Goal: Task Accomplishment & Management: Use online tool/utility

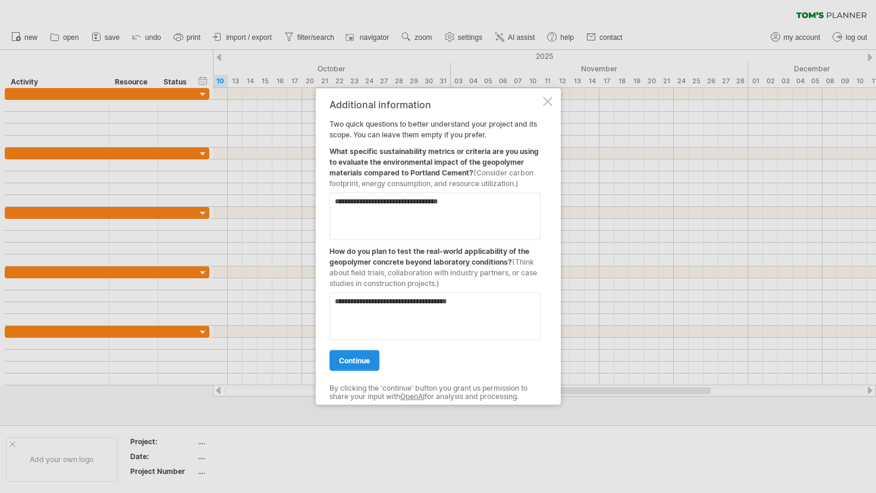
type textarea "**********"
click at [352, 365] on link "continue" at bounding box center [354, 360] width 50 height 21
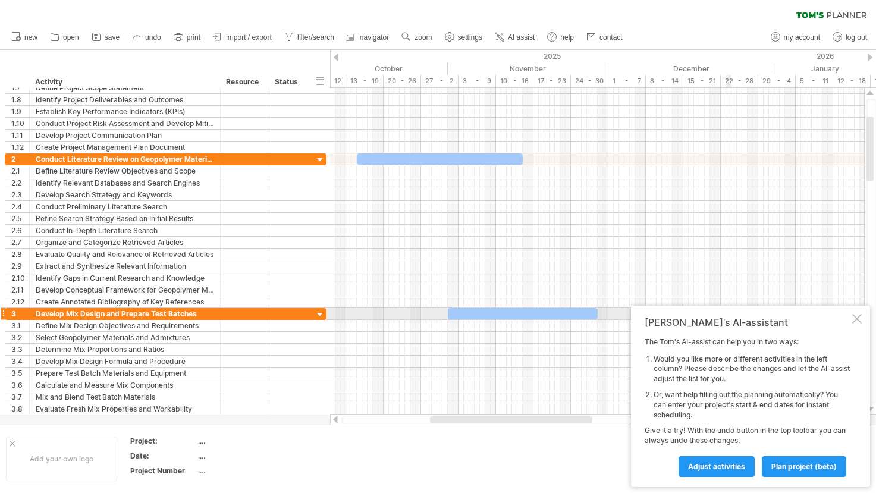
click at [860, 318] on div at bounding box center [857, 319] width 10 height 10
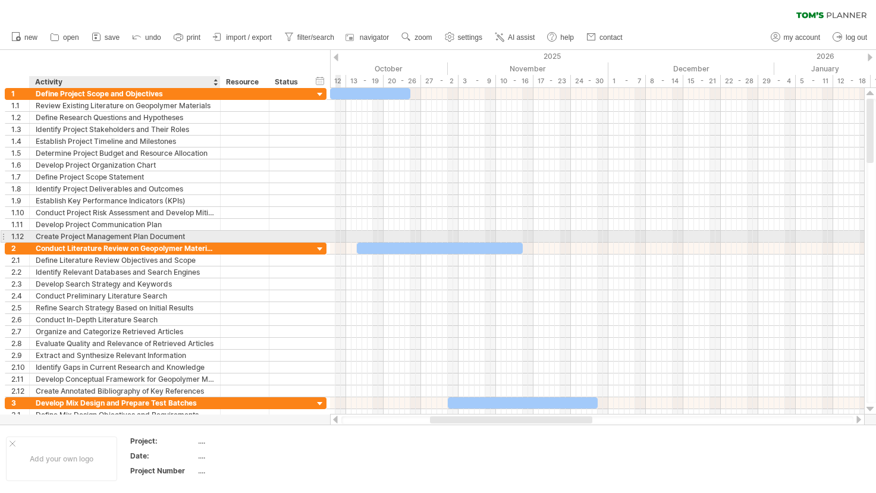
click at [132, 238] on div "Create Project Management Plan Document" at bounding box center [125, 236] width 178 height 11
click at [185, 234] on input "**********" at bounding box center [125, 236] width 178 height 11
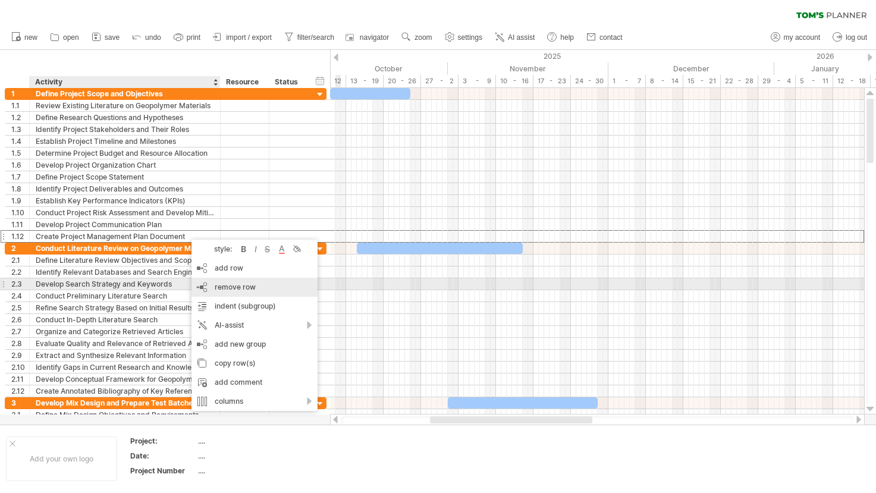
click at [244, 288] on span "remove row" at bounding box center [235, 286] width 41 height 9
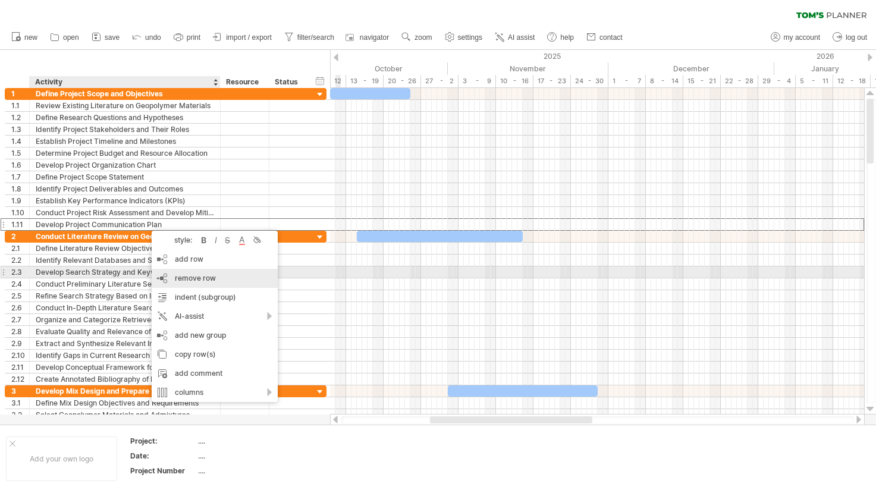
click at [196, 278] on span "remove row" at bounding box center [195, 277] width 41 height 9
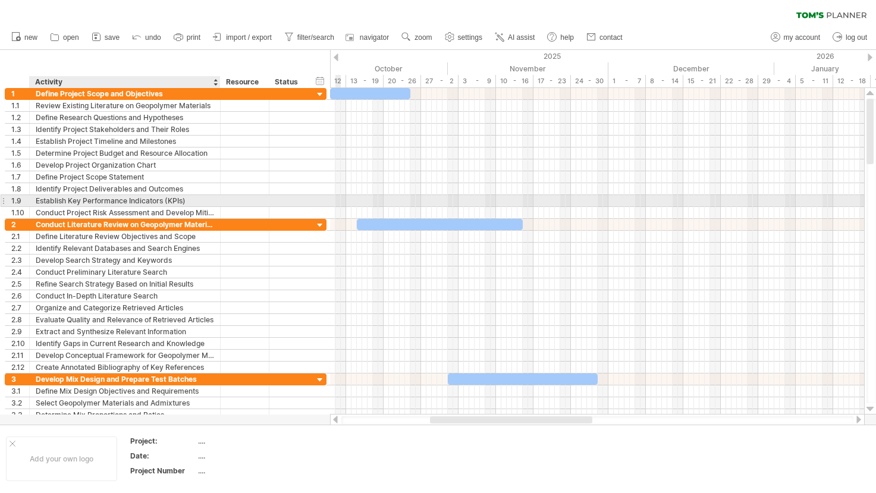
click at [215, 205] on div "**********" at bounding box center [125, 200] width 191 height 11
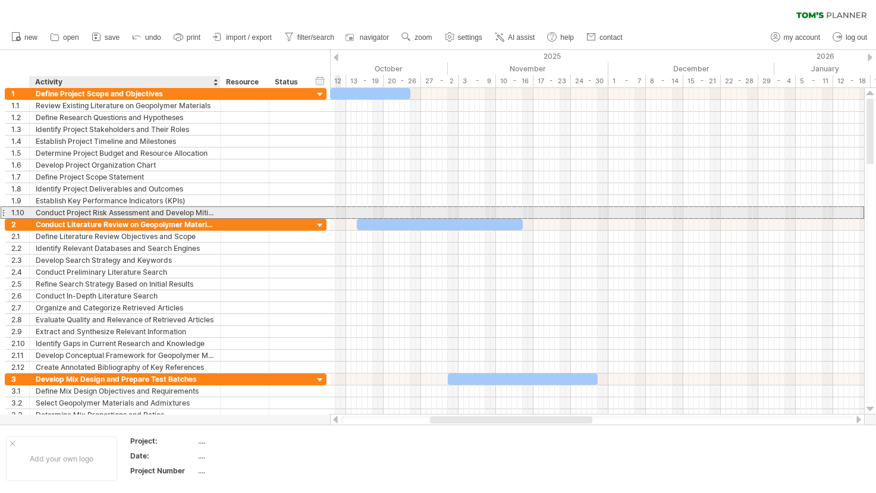
click at [203, 217] on div "Conduct Project Risk Assessment and Develop Mitigation Plan" at bounding box center [125, 212] width 178 height 11
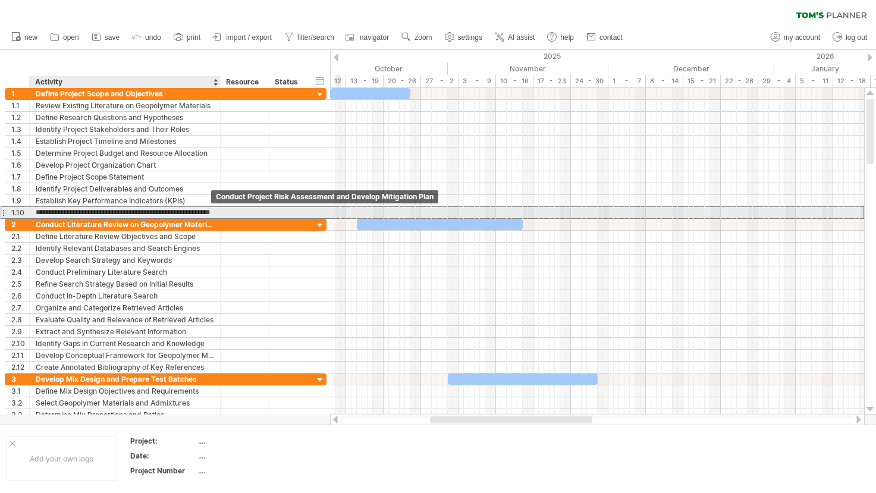
click at [203, 217] on input "**********" at bounding box center [125, 212] width 178 height 11
click at [191, 204] on div "Establish Key Performance Indicators (KPIs)" at bounding box center [125, 200] width 178 height 11
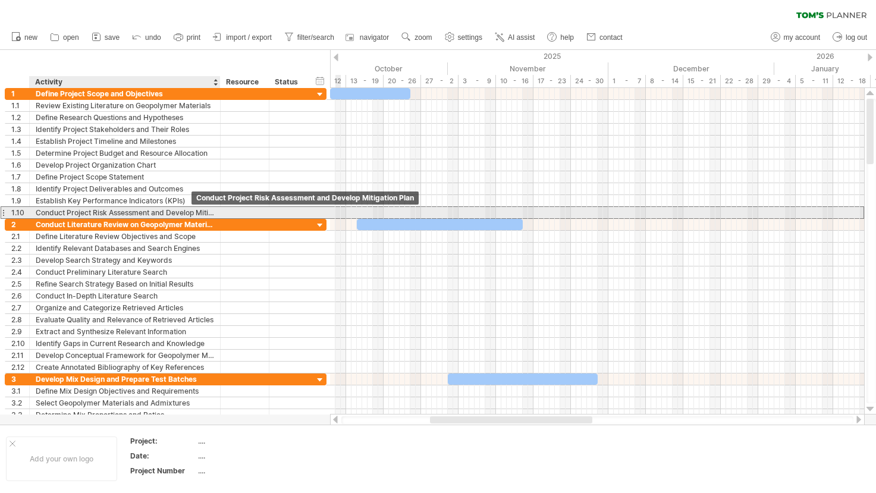
click at [191, 210] on div "Conduct Project Risk Assessment and Develop Mitigation Plan" at bounding box center [125, 212] width 178 height 11
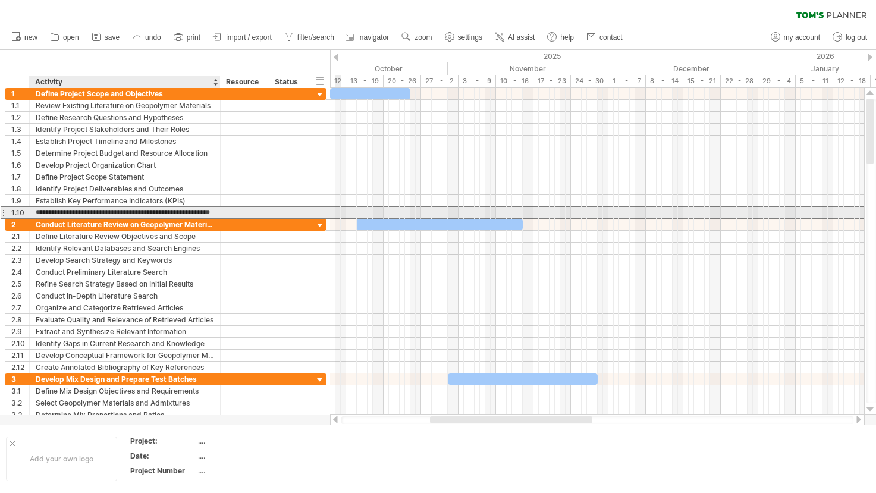
click at [191, 210] on input "**********" at bounding box center [125, 212] width 178 height 11
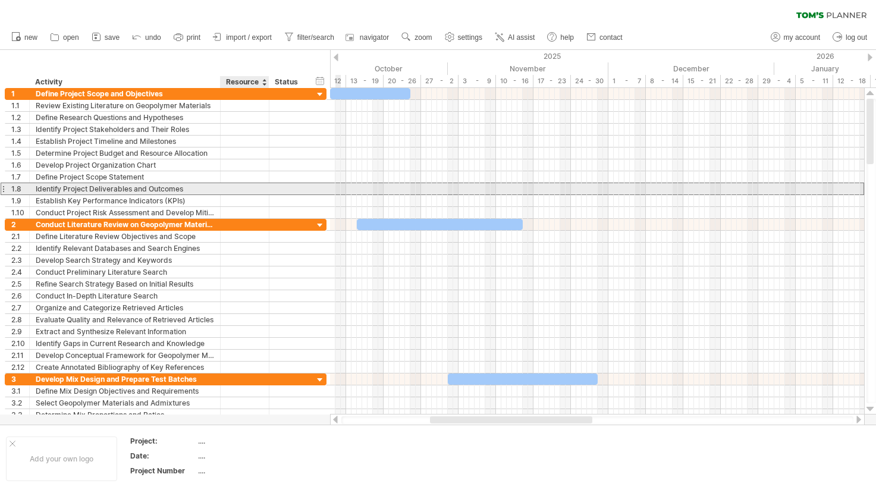
click at [263, 185] on div at bounding box center [245, 188] width 49 height 11
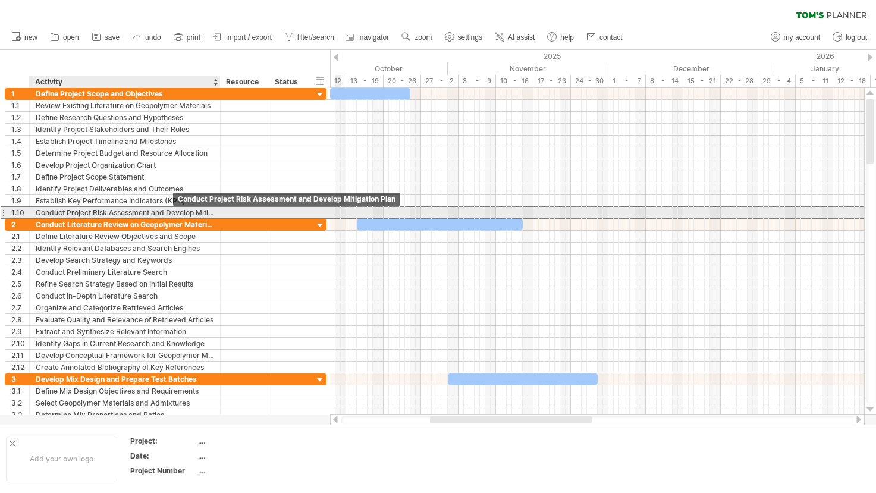
click at [193, 216] on div "Conduct Project Risk Assessment and Develop Mitigation Plan" at bounding box center [125, 212] width 178 height 11
click at [0, 0] on input "**********" at bounding box center [0, 0] width 0 height 0
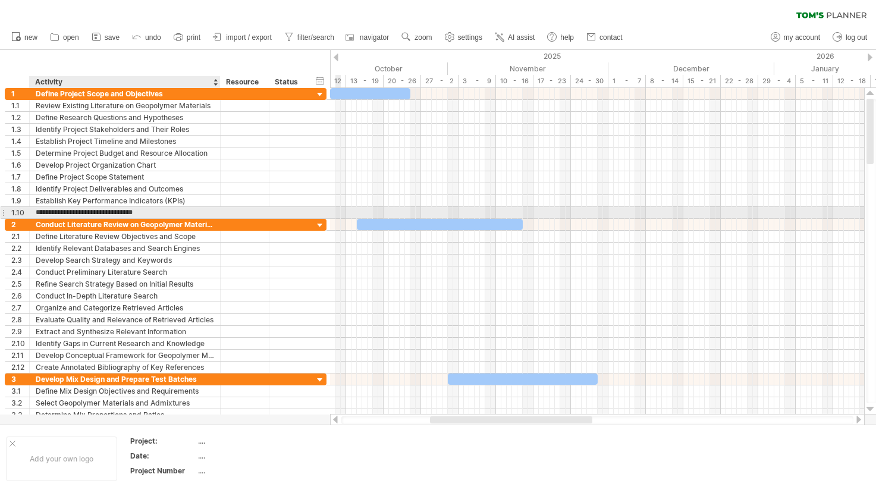
type input "**********"
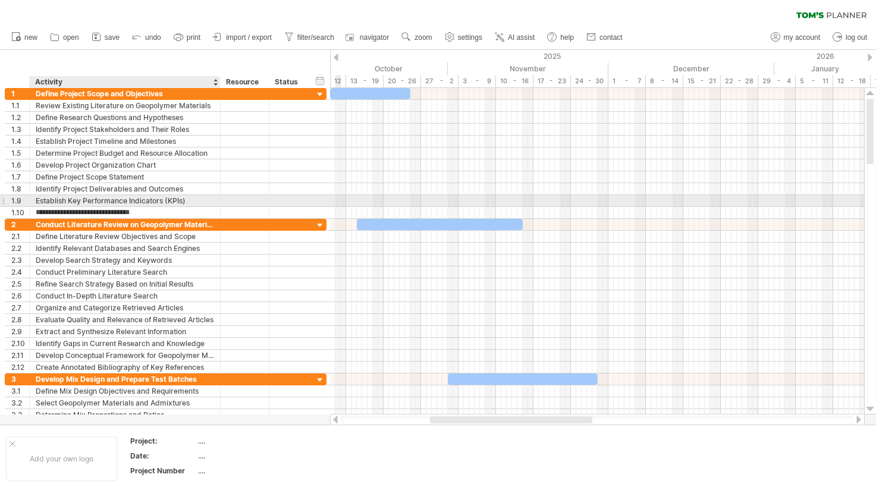
click at [139, 196] on div "Establish Key Performance Indicators (KPIs)" at bounding box center [125, 200] width 178 height 11
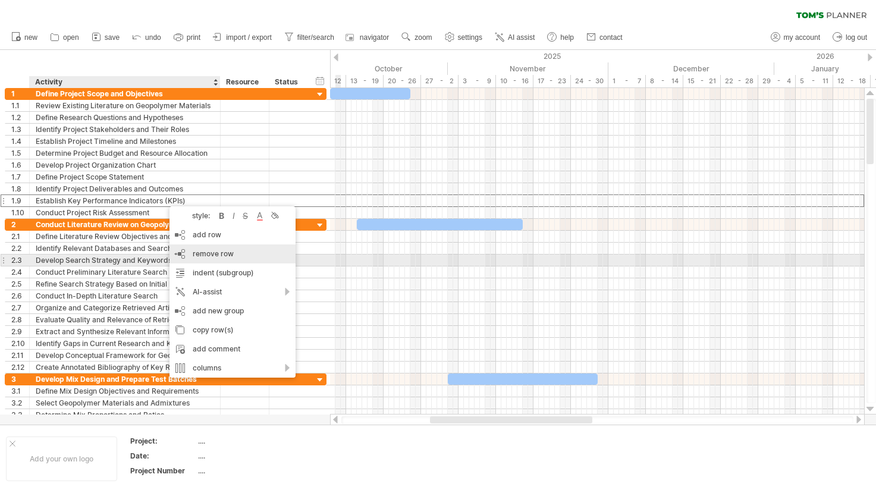
click at [210, 256] on span "remove row" at bounding box center [213, 253] width 41 height 9
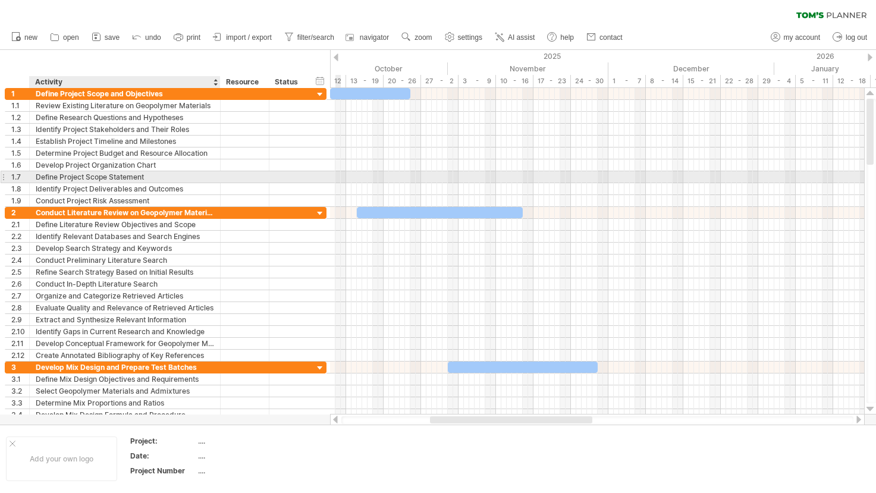
click at [149, 181] on div "Define Project Scope Statement" at bounding box center [125, 176] width 178 height 11
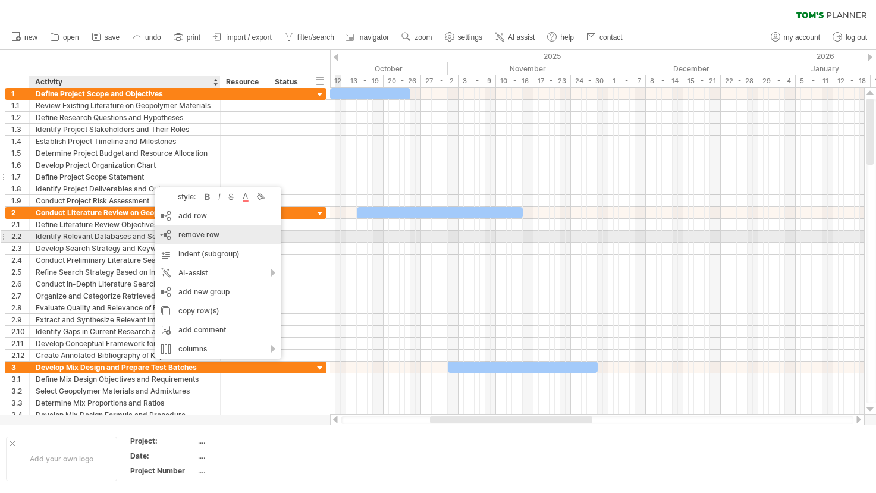
click at [195, 237] on span "remove row" at bounding box center [198, 234] width 41 height 9
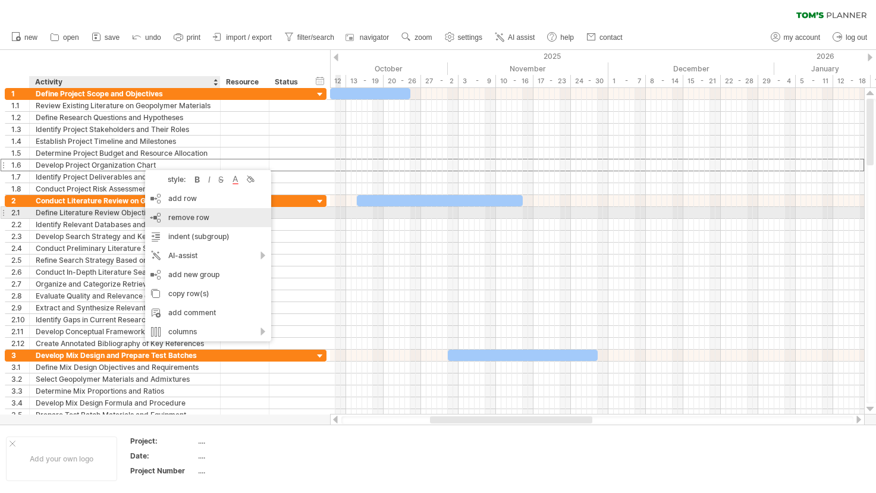
click at [200, 214] on span "remove row" at bounding box center [188, 217] width 41 height 9
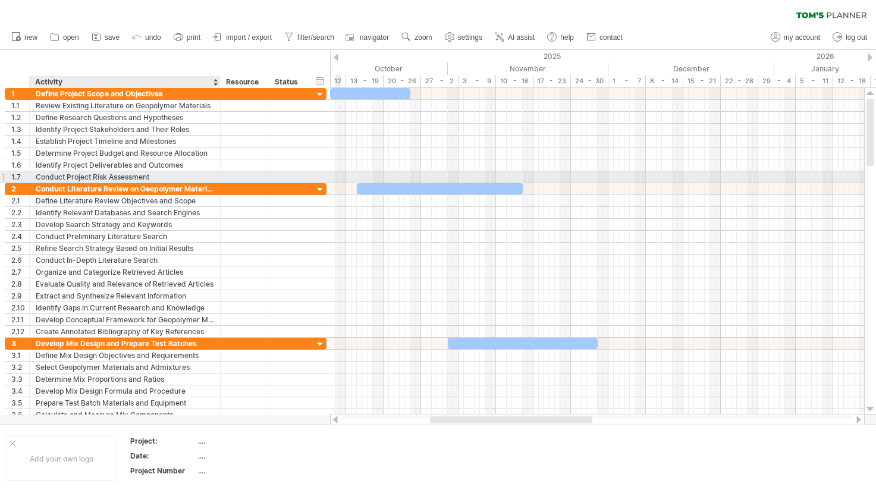
click at [153, 176] on div "Conduct Project Risk Assessment" at bounding box center [125, 176] width 178 height 11
click at [183, 175] on div "Conduct Project Risk Assessment" at bounding box center [125, 176] width 178 height 11
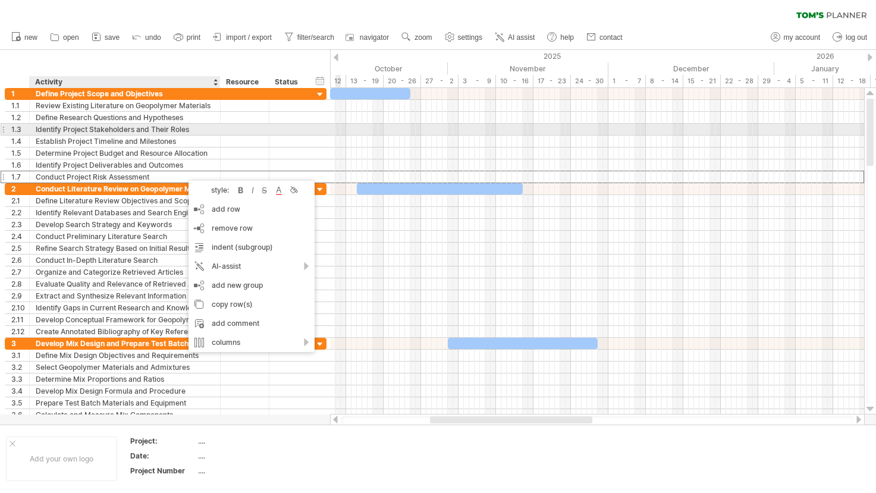
click at [256, 134] on div at bounding box center [245, 129] width 36 height 11
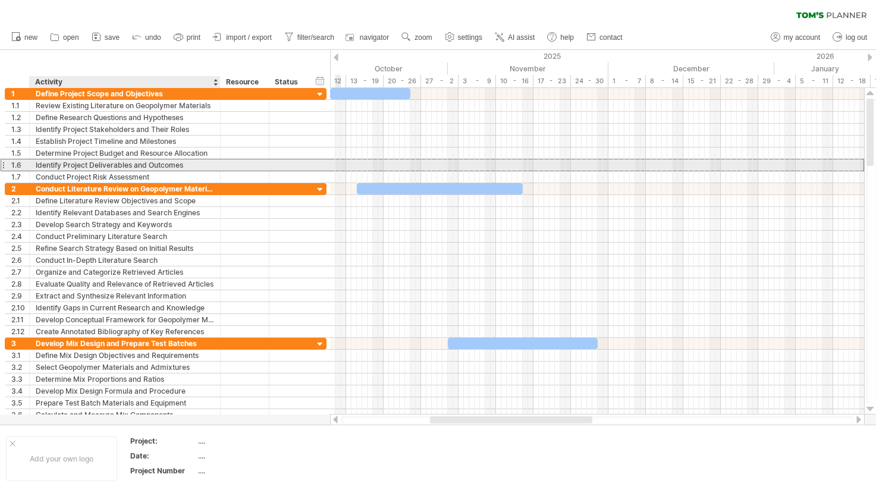
click at [200, 166] on div "Identify Project Deliverables and Outcomes" at bounding box center [125, 164] width 178 height 11
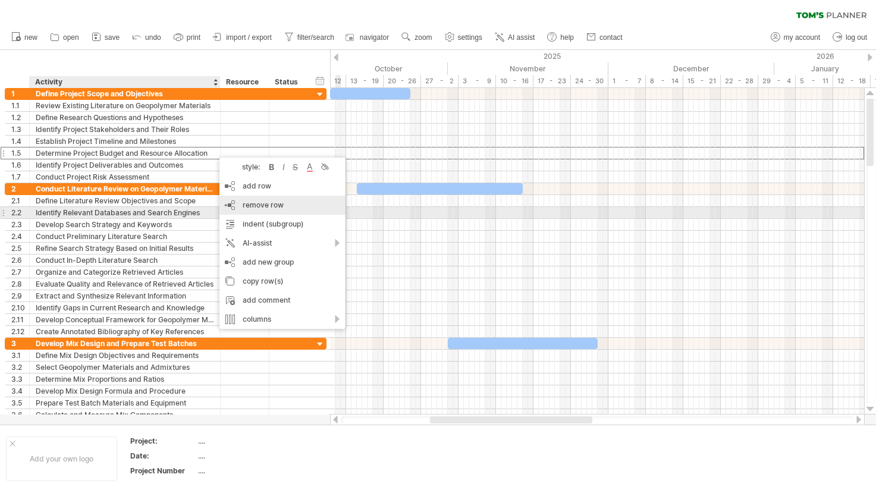
click at [279, 207] on span "remove row" at bounding box center [263, 204] width 41 height 9
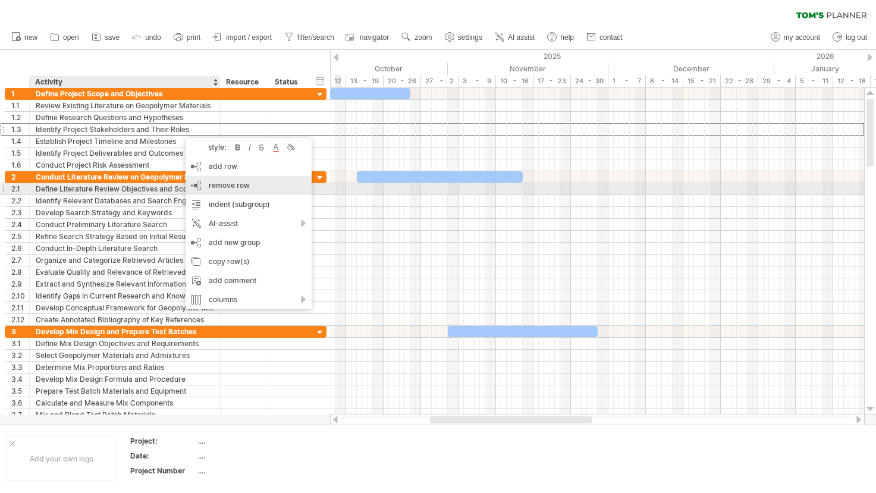
click at [251, 184] on div "remove row remove selected rows" at bounding box center [248, 185] width 126 height 19
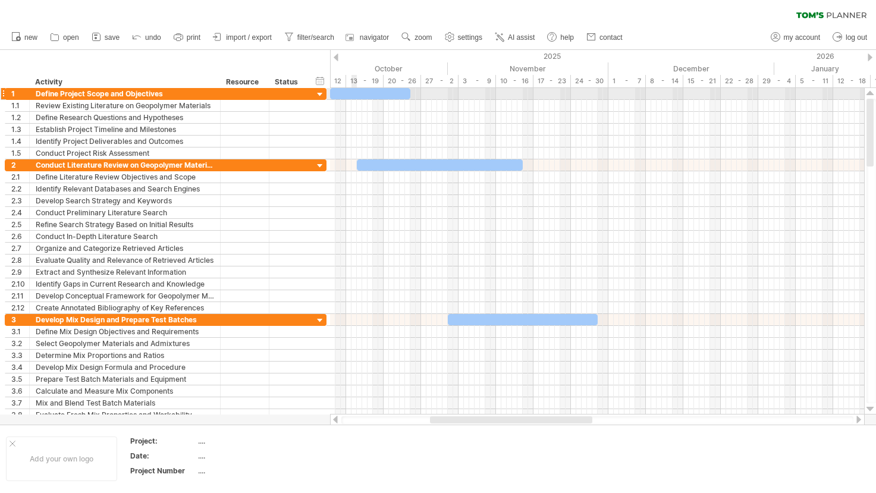
click at [354, 93] on div at bounding box center [370, 93] width 80 height 11
drag, startPoint x: 410, startPoint y: 91, endPoint x: 448, endPoint y: 90, distance: 38.6
click at [448, 90] on span at bounding box center [447, 93] width 5 height 11
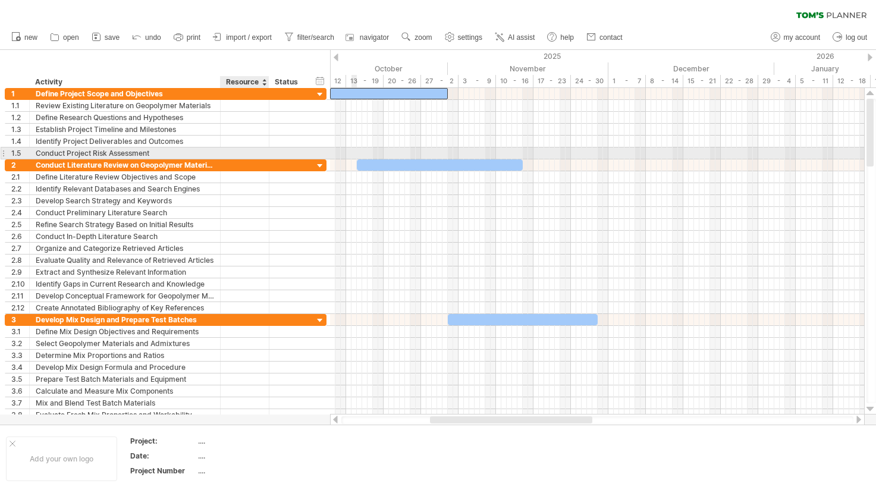
click at [235, 153] on div at bounding box center [245, 152] width 36 height 11
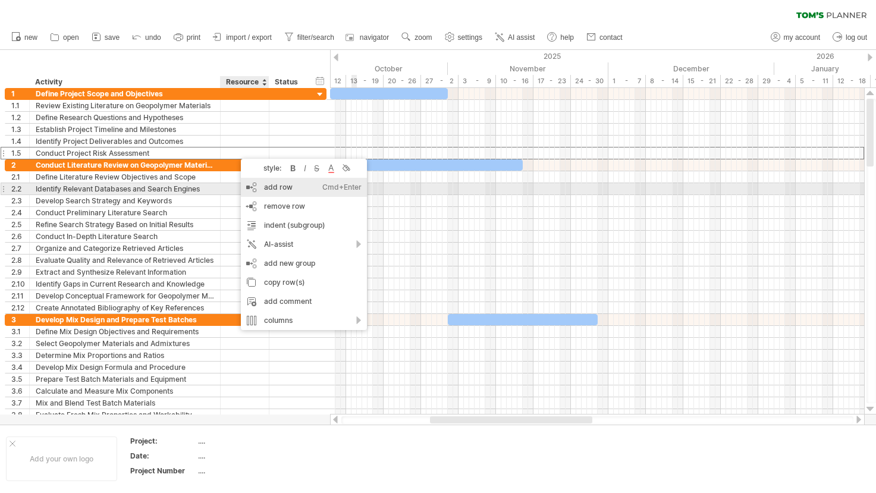
click at [294, 186] on div "add row Ctrl+Enter Cmd+Enter" at bounding box center [304, 187] width 126 height 19
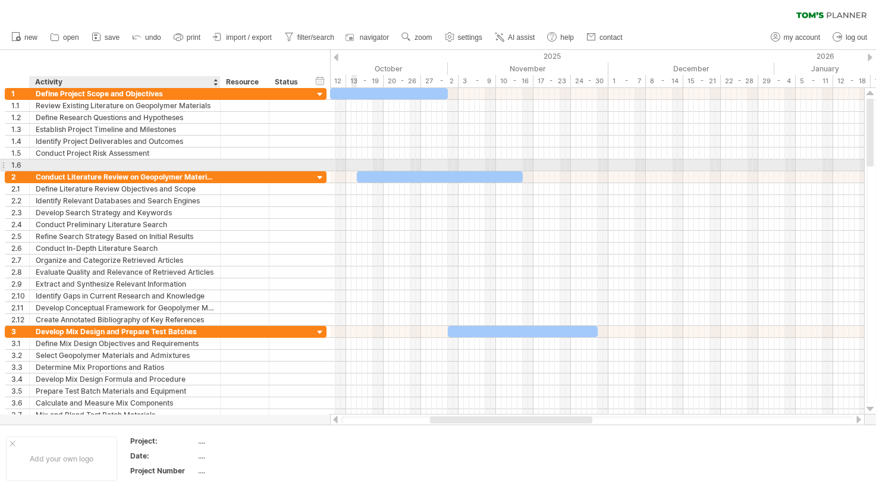
click at [178, 163] on div at bounding box center [125, 164] width 178 height 11
type input "**********"
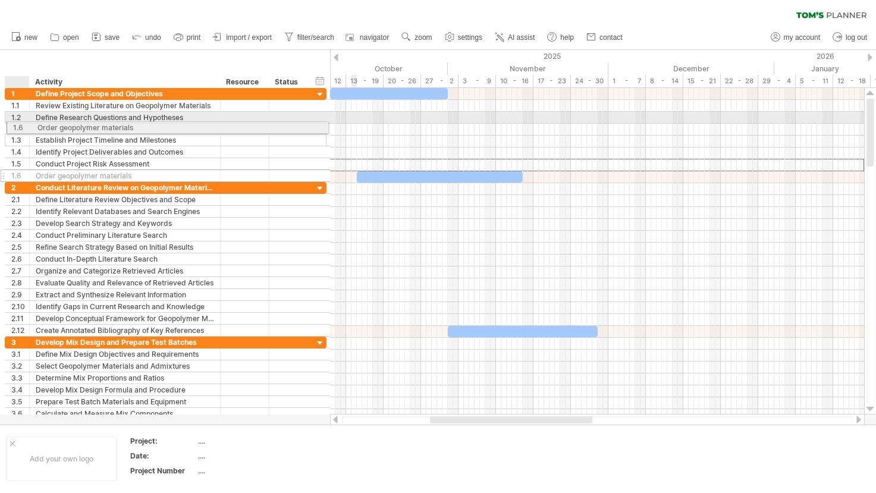
drag, startPoint x: 13, startPoint y: 165, endPoint x: 11, endPoint y: 125, distance: 39.3
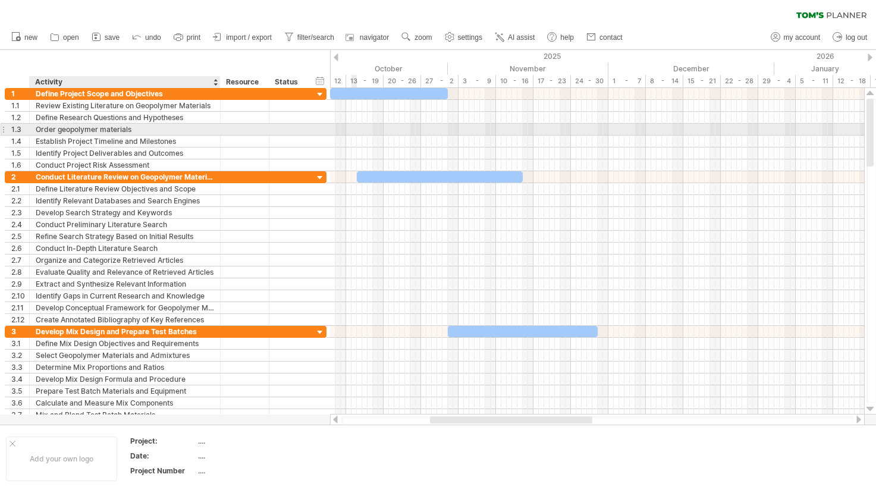
click at [64, 131] on div "Order geopolymer materials" at bounding box center [125, 129] width 178 height 11
click at [64, 131] on input "**********" at bounding box center [125, 129] width 178 height 11
click at [59, 128] on input "**********" at bounding box center [125, 129] width 178 height 11
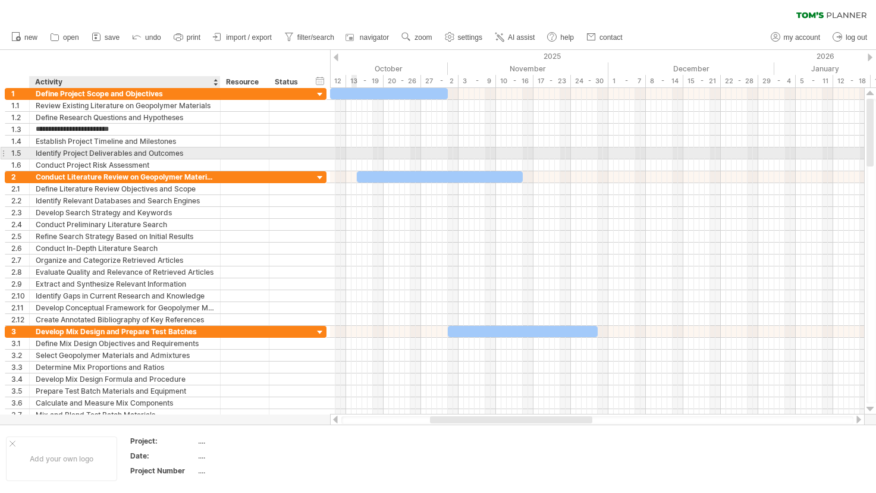
type input "**********"
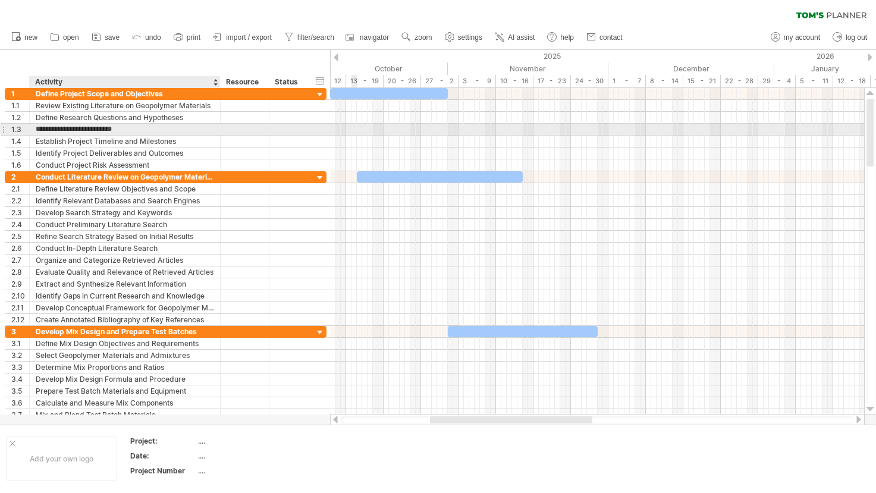
click at [81, 130] on input "**********" at bounding box center [125, 129] width 178 height 11
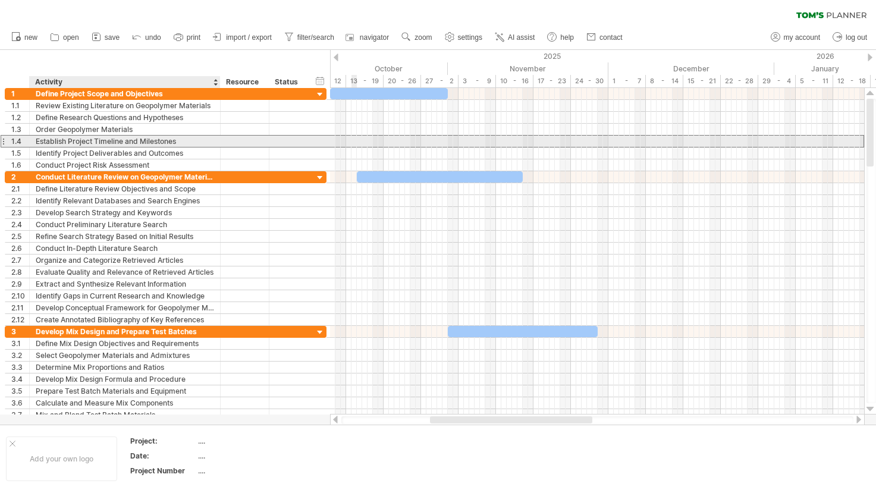
click at [54, 137] on div "Establish Project Timeline and Milestones" at bounding box center [125, 141] width 178 height 11
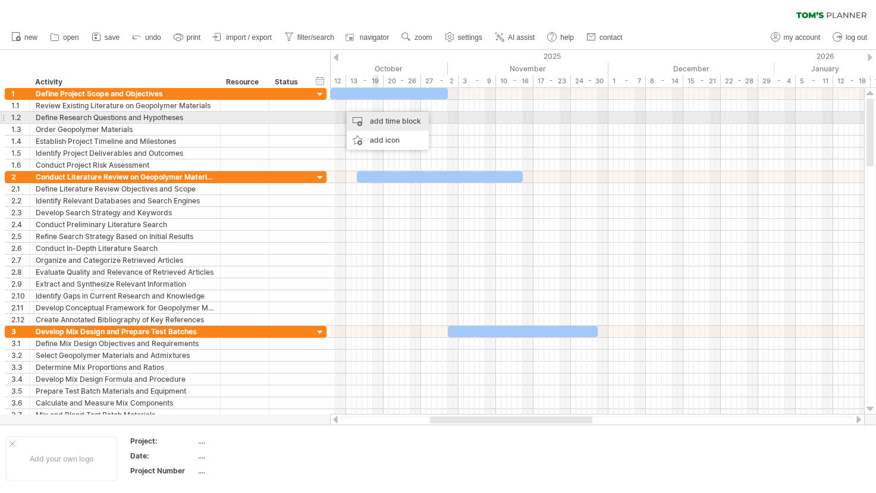
click at [379, 119] on div "add time block" at bounding box center [388, 121] width 82 height 19
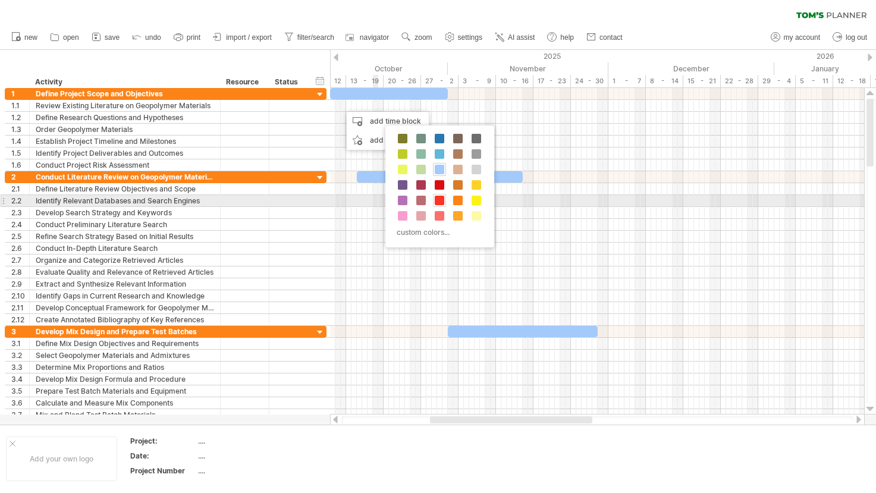
click at [440, 200] on span at bounding box center [440, 201] width 10 height 10
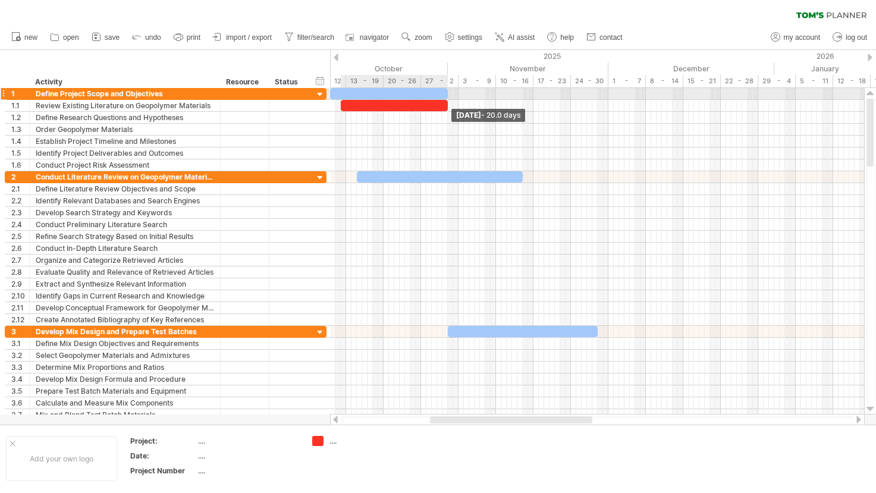
drag, startPoint x: 344, startPoint y: 106, endPoint x: 445, endPoint y: 100, distance: 101.9
click at [445, 100] on span at bounding box center [447, 105] width 5 height 11
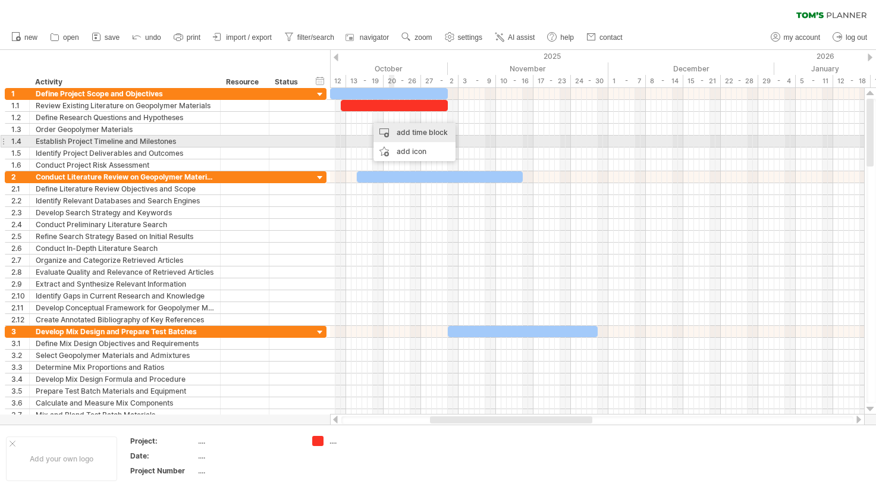
click at [424, 139] on div "add time block" at bounding box center [414, 132] width 82 height 19
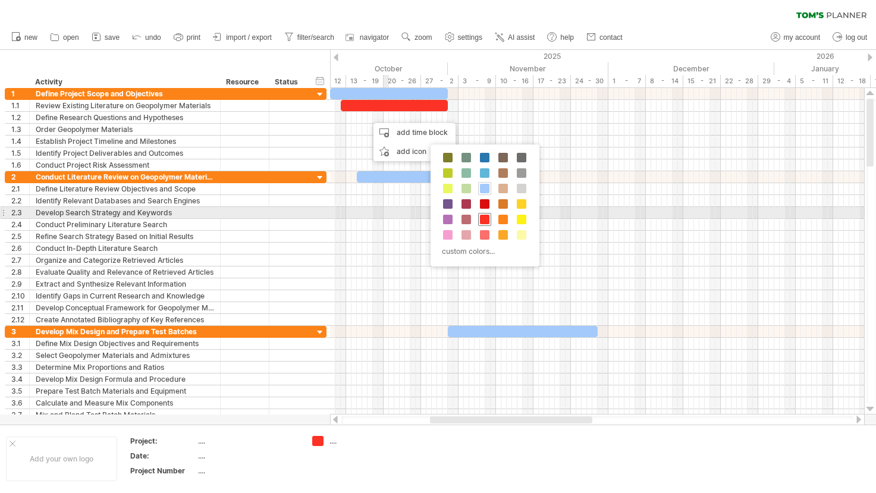
click at [486, 219] on span at bounding box center [485, 220] width 10 height 10
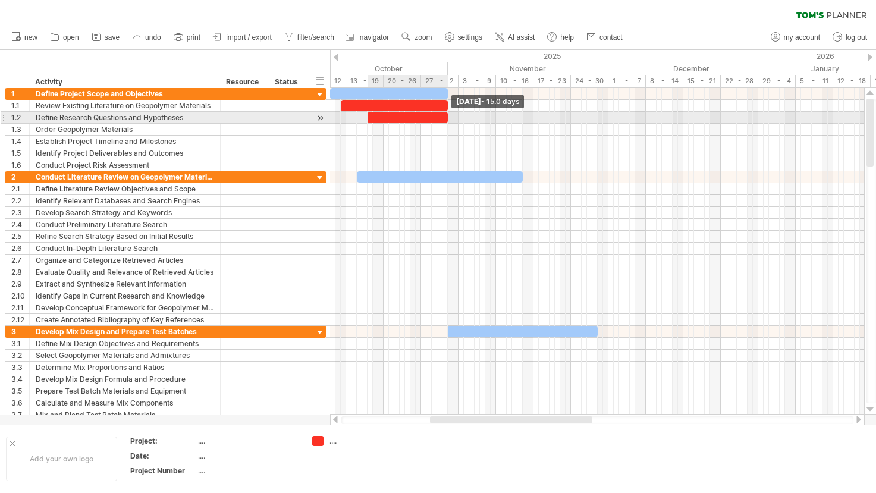
drag, startPoint x: 373, startPoint y: 121, endPoint x: 447, endPoint y: 121, distance: 73.7
click at [447, 121] on span at bounding box center [447, 117] width 5 height 11
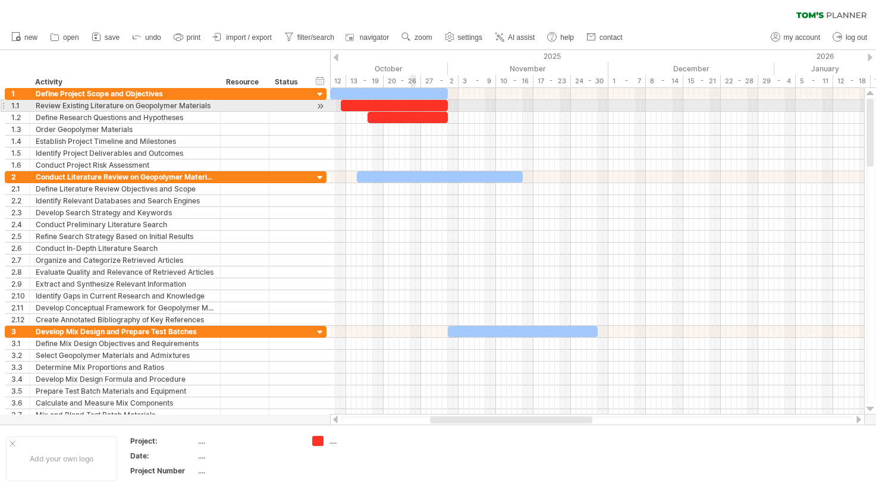
click at [411, 109] on div at bounding box center [394, 105] width 107 height 11
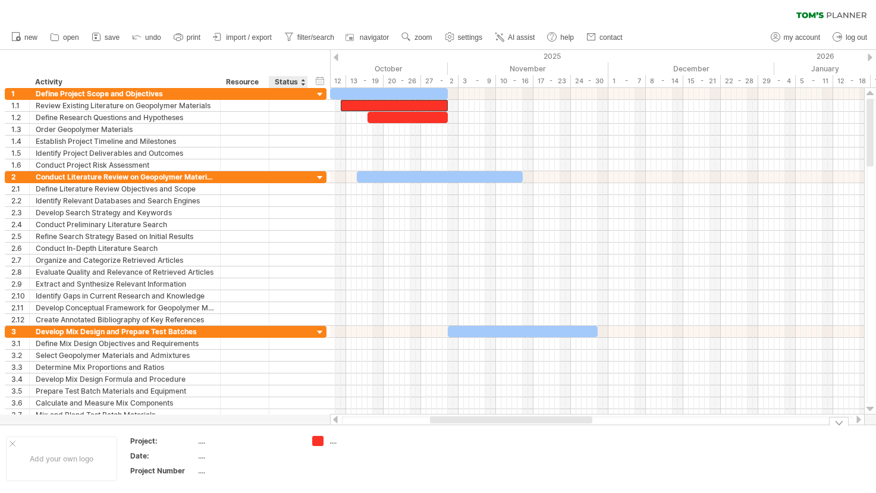
click at [319, 442] on div "Trying to reach [DOMAIN_NAME] Connected again... 0% clear filter new 1" at bounding box center [438, 246] width 876 height 493
click at [470, 469] on td at bounding box center [447, 459] width 94 height 46
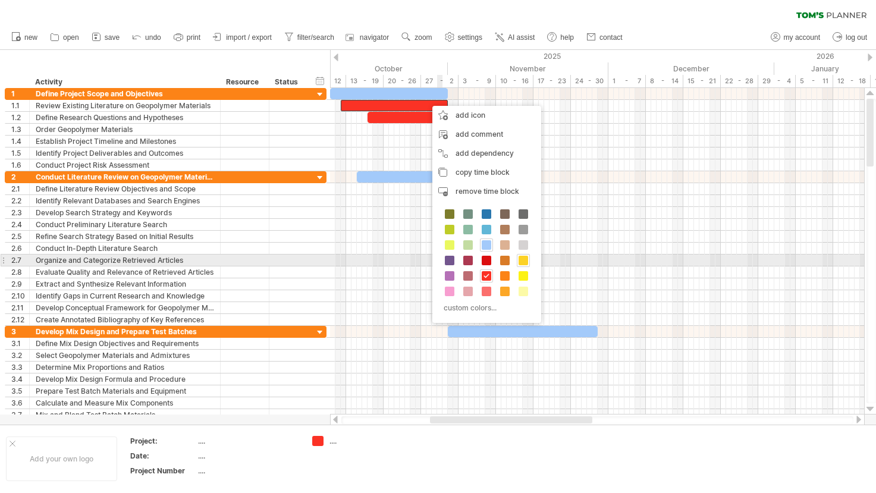
click at [524, 263] on span at bounding box center [523, 261] width 10 height 10
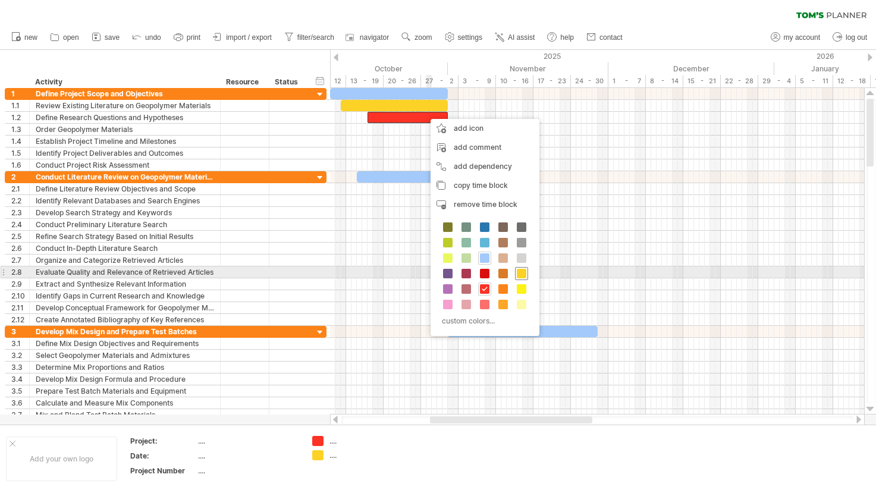
click at [523, 273] on span at bounding box center [522, 274] width 10 height 10
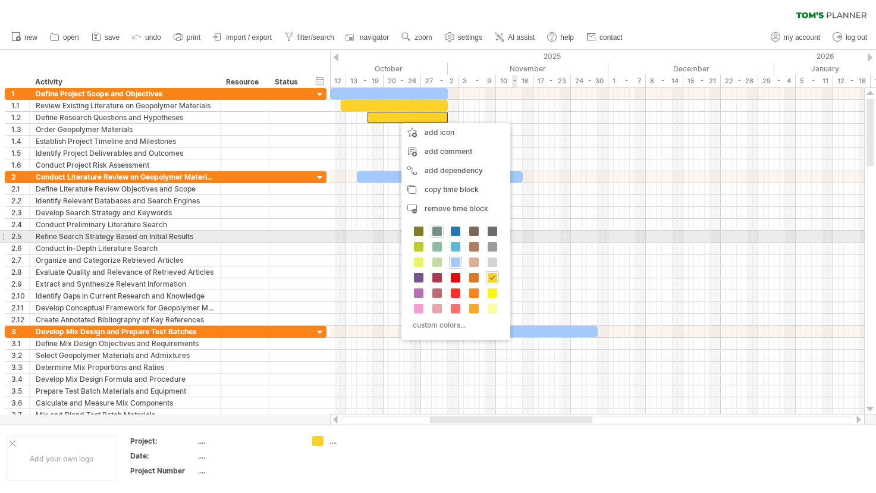
click at [439, 234] on span at bounding box center [437, 232] width 10 height 10
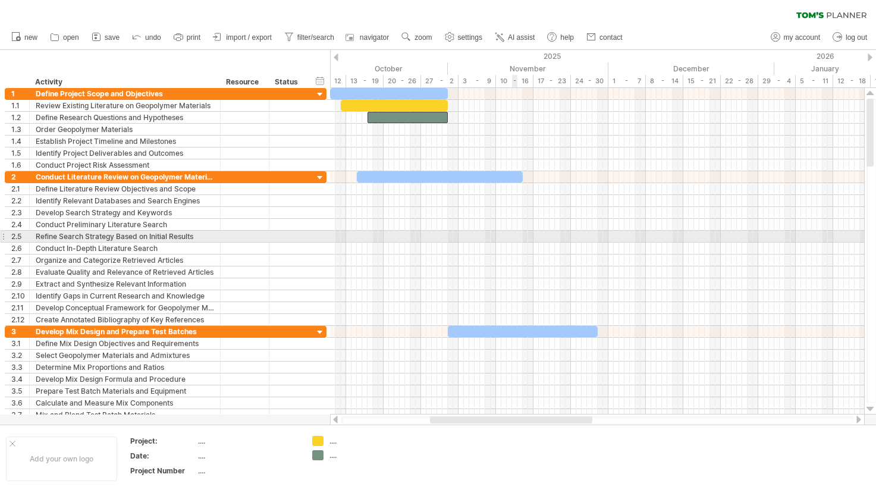
click at [439, 234] on div at bounding box center [597, 237] width 534 height 12
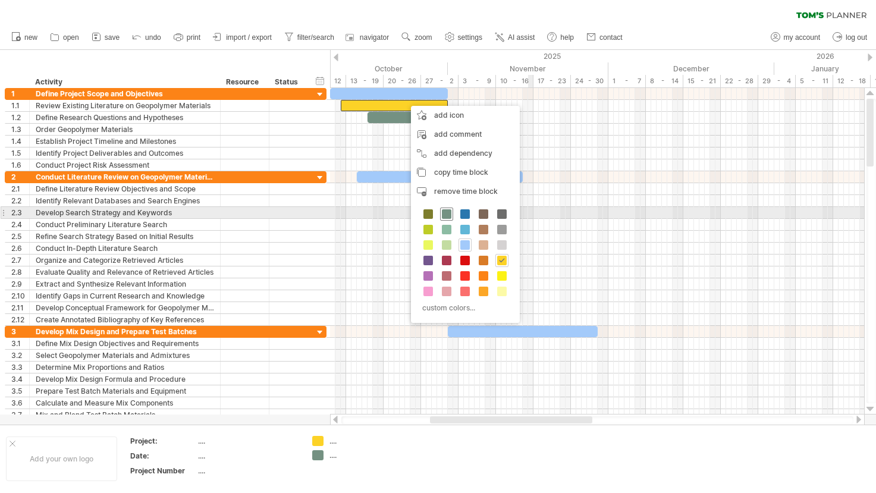
click at [446, 216] on span at bounding box center [447, 214] width 10 height 10
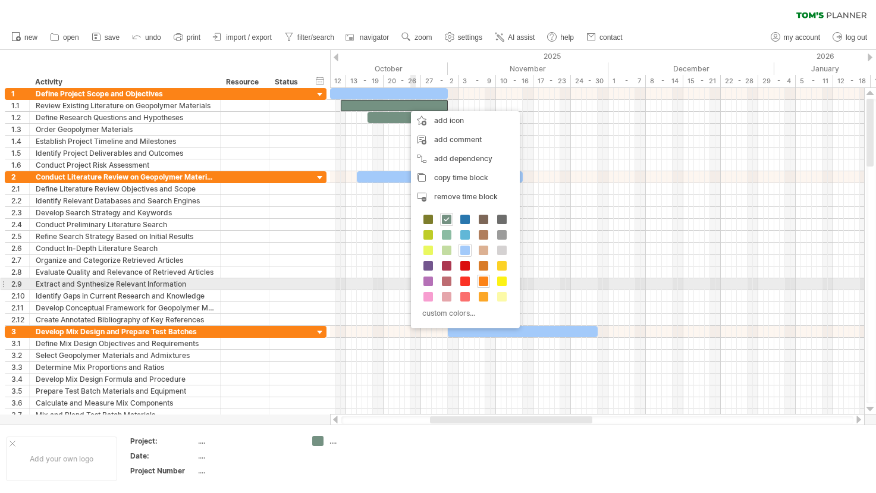
click at [485, 281] on span at bounding box center [484, 281] width 10 height 10
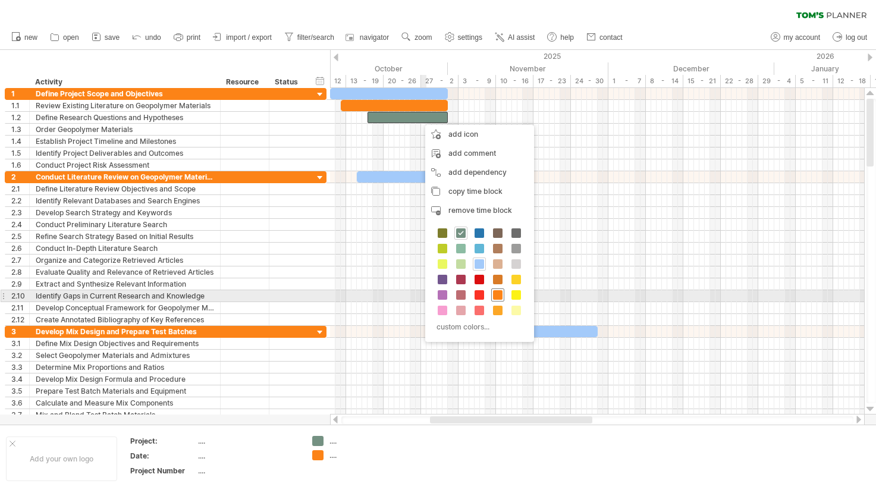
click at [498, 300] on div at bounding box center [497, 294] width 13 height 13
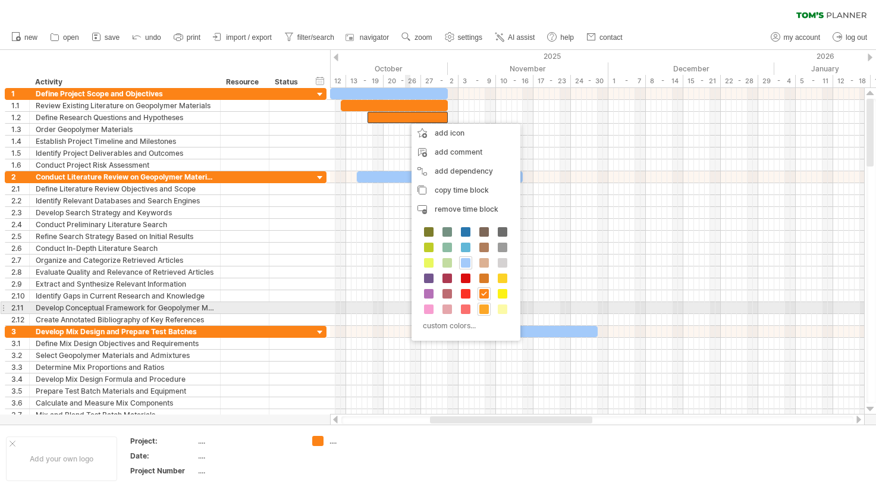
click at [488, 310] on span at bounding box center [484, 309] width 10 height 10
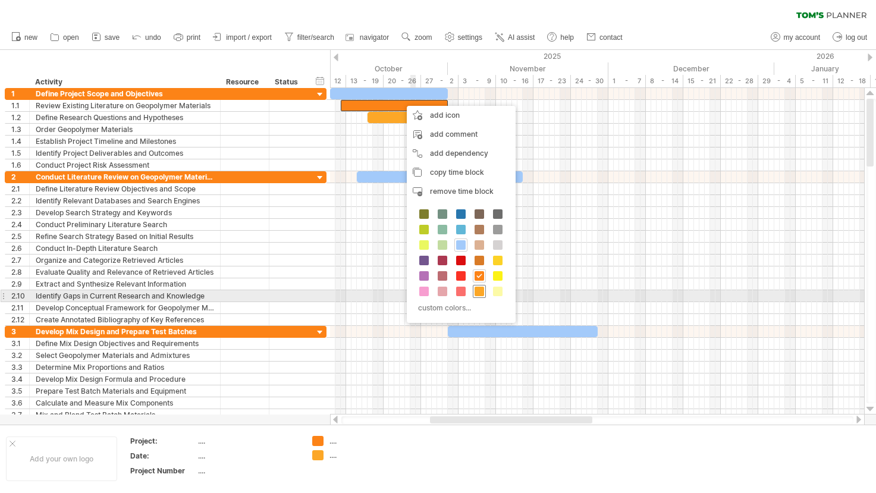
click at [477, 294] on span at bounding box center [479, 292] width 10 height 10
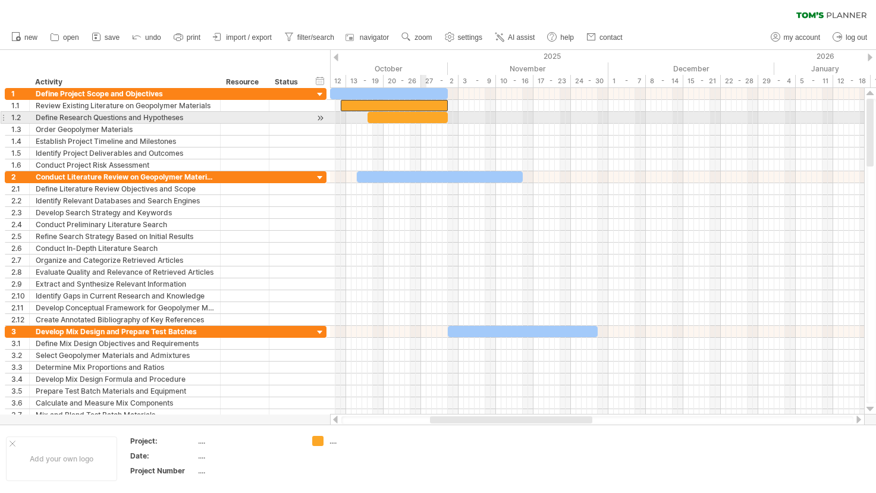
click at [421, 118] on div at bounding box center [407, 117] width 80 height 11
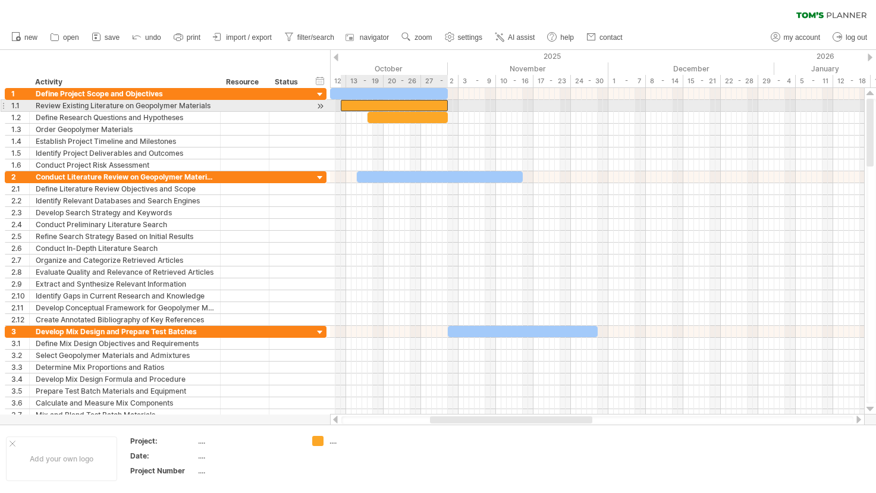
click at [427, 107] on div at bounding box center [394, 105] width 107 height 11
drag, startPoint x: 446, startPoint y: 103, endPoint x: 382, endPoint y: 105, distance: 64.3
click at [382, 105] on span at bounding box center [383, 105] width 5 height 11
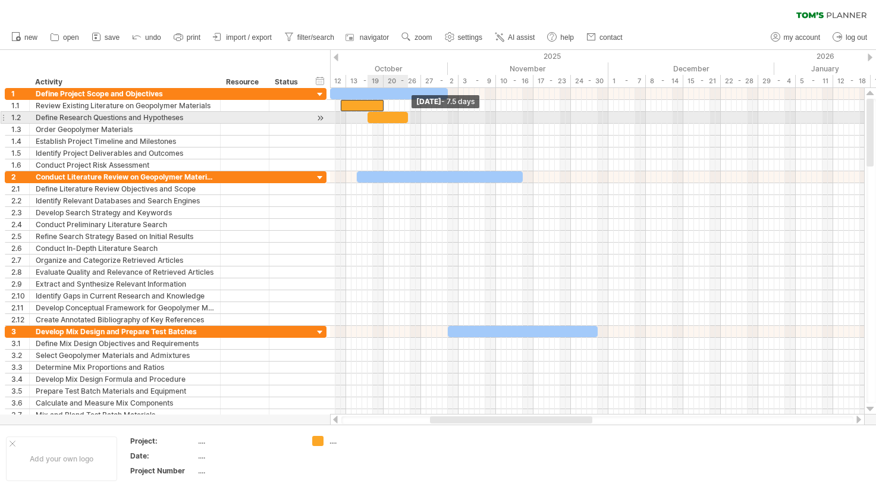
drag, startPoint x: 447, startPoint y: 115, endPoint x: 407, endPoint y: 114, distance: 40.4
click at [407, 114] on span at bounding box center [407, 117] width 5 height 11
click at [404, 118] on div at bounding box center [387, 117] width 40 height 11
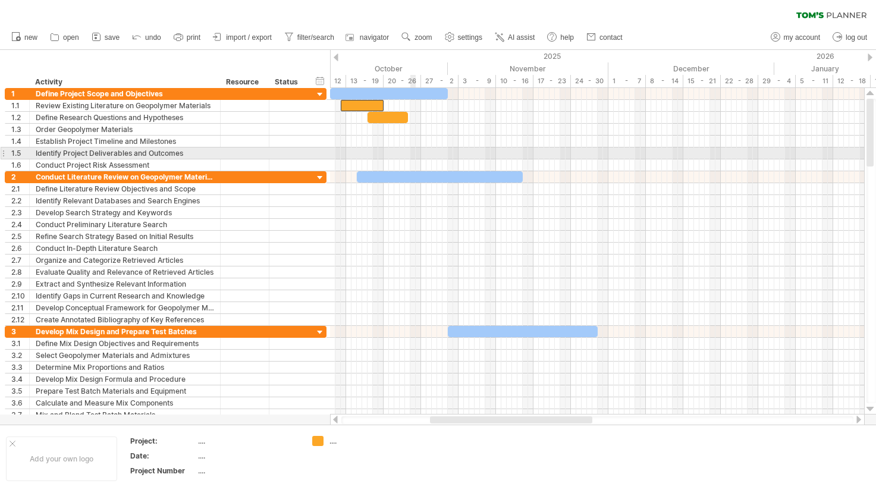
click at [413, 150] on div at bounding box center [597, 153] width 534 height 12
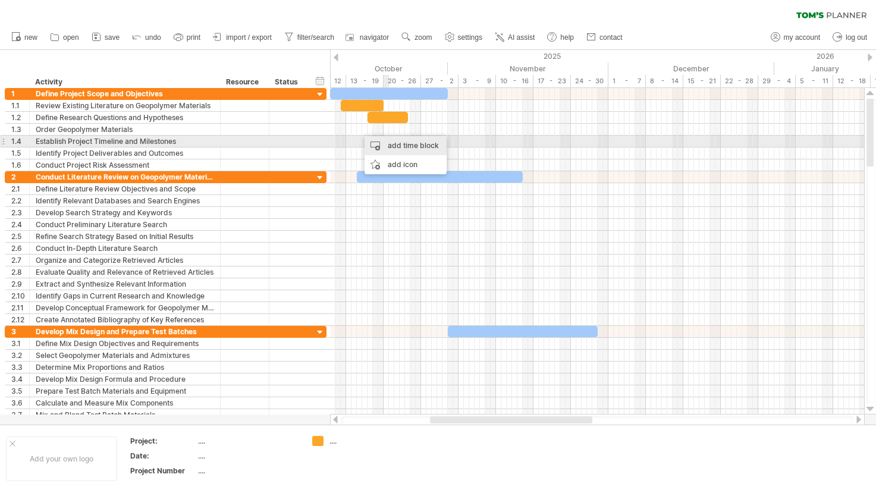
click at [392, 142] on div "add time block" at bounding box center [405, 145] width 82 height 19
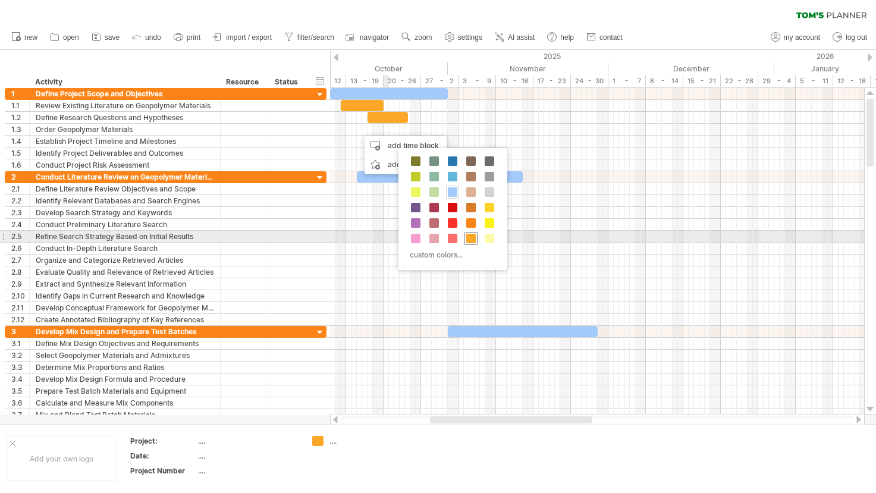
click at [468, 235] on span at bounding box center [471, 239] width 10 height 10
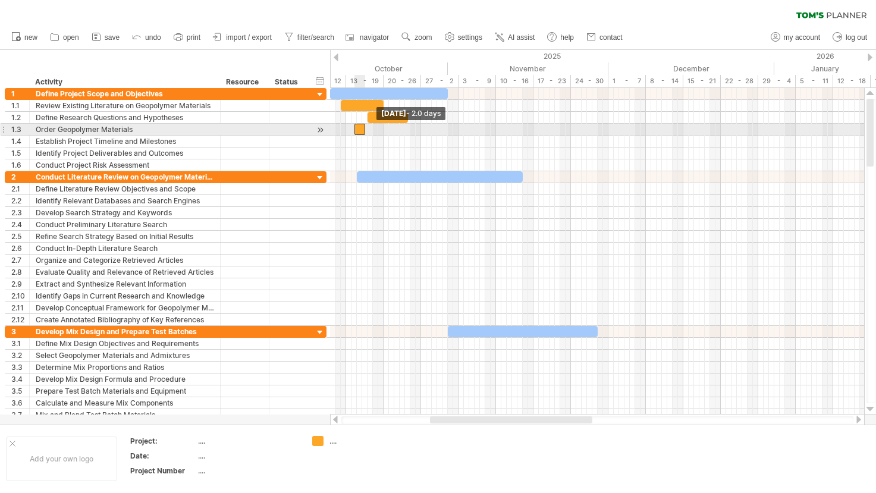
click at [356, 127] on span at bounding box center [354, 129] width 5 height 11
drag, startPoint x: 366, startPoint y: 129, endPoint x: 393, endPoint y: 130, distance: 27.4
click at [393, 130] on span at bounding box center [391, 129] width 5 height 11
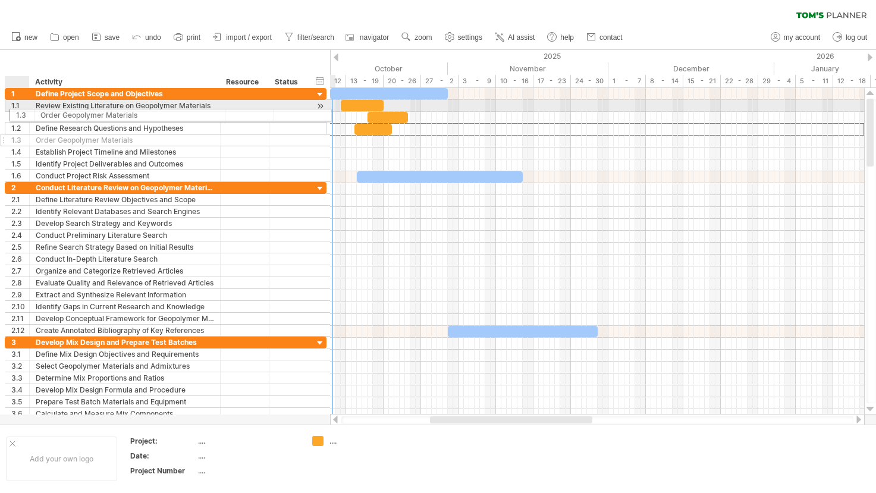
drag, startPoint x: 17, startPoint y: 128, endPoint x: 18, endPoint y: 113, distance: 14.9
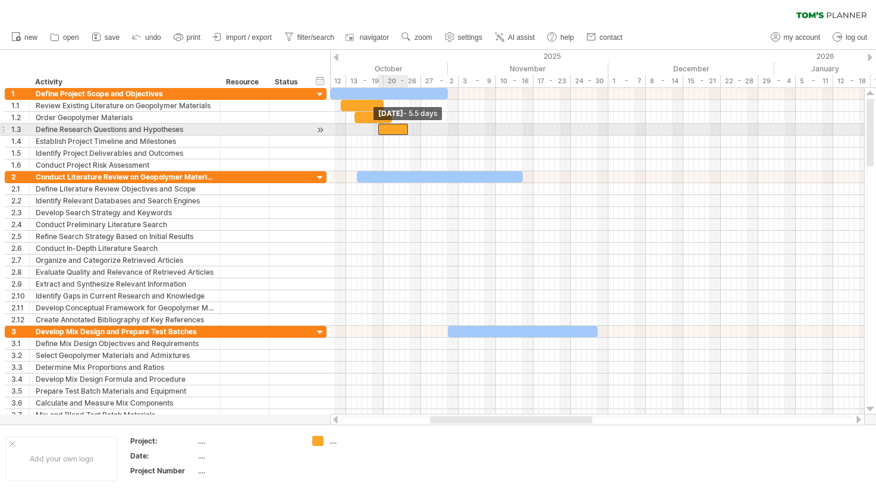
drag, startPoint x: 369, startPoint y: 131, endPoint x: 379, endPoint y: 130, distance: 9.6
click at [379, 130] on span at bounding box center [378, 129] width 5 height 11
click at [377, 131] on span at bounding box center [375, 129] width 5 height 11
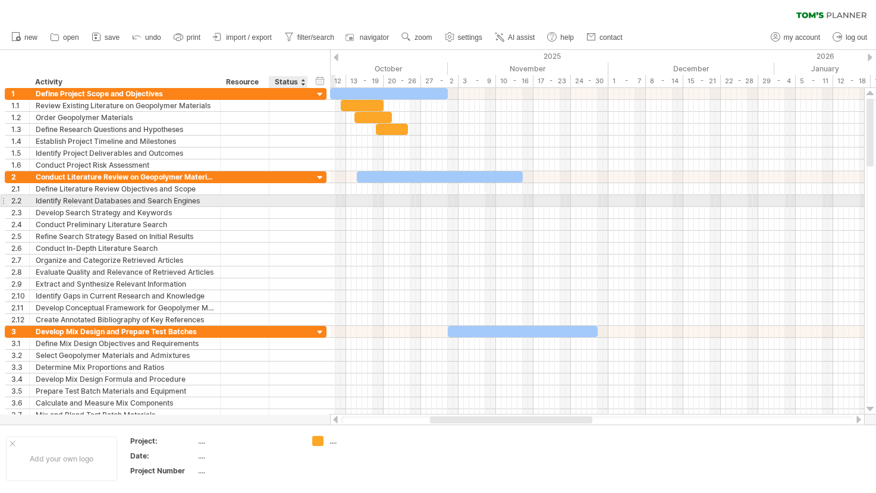
click at [285, 202] on div at bounding box center [288, 200] width 26 height 11
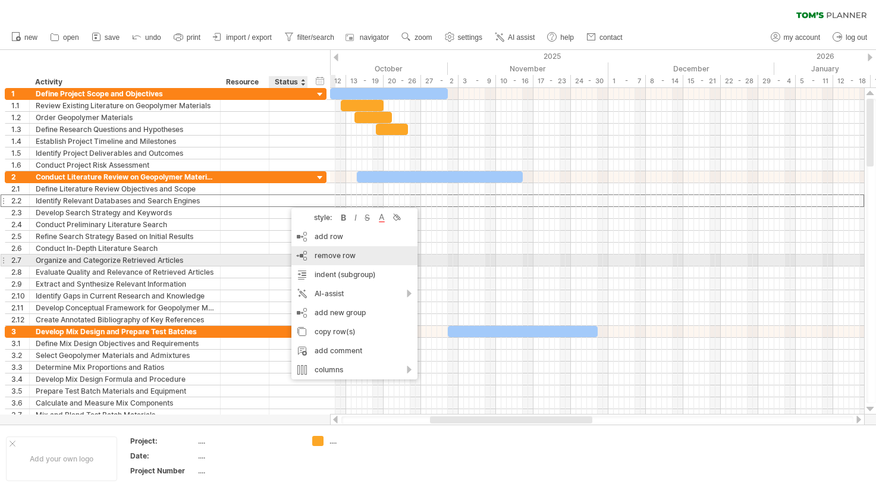
click at [358, 255] on div "remove row remove selected rows" at bounding box center [354, 255] width 126 height 19
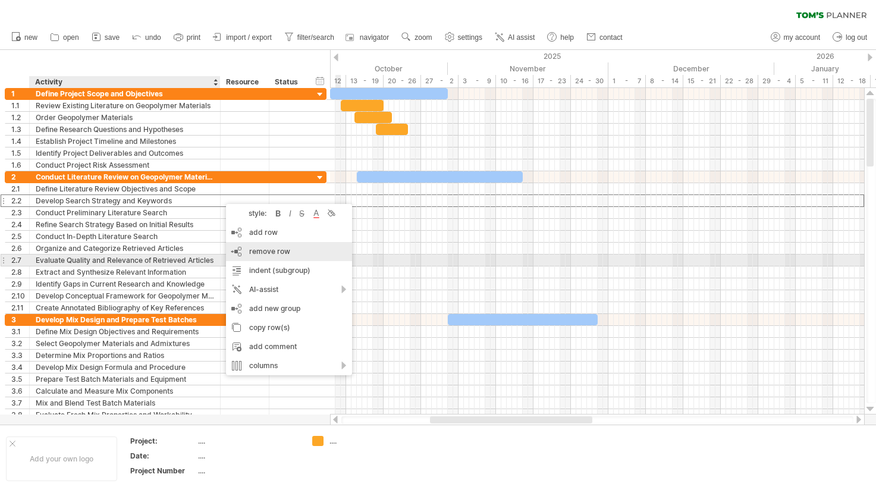
click at [305, 254] on div "remove row remove selected rows" at bounding box center [289, 251] width 126 height 19
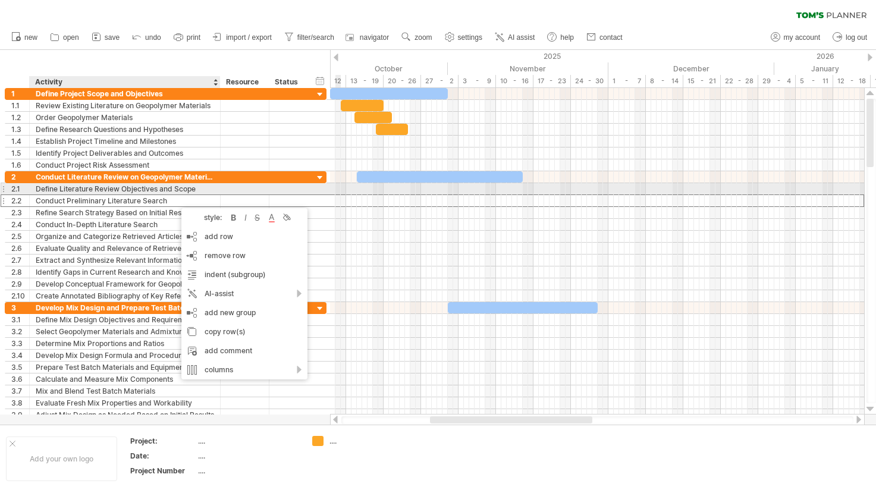
click at [170, 187] on div "Define Literature Review Objectives and Scope" at bounding box center [125, 188] width 178 height 11
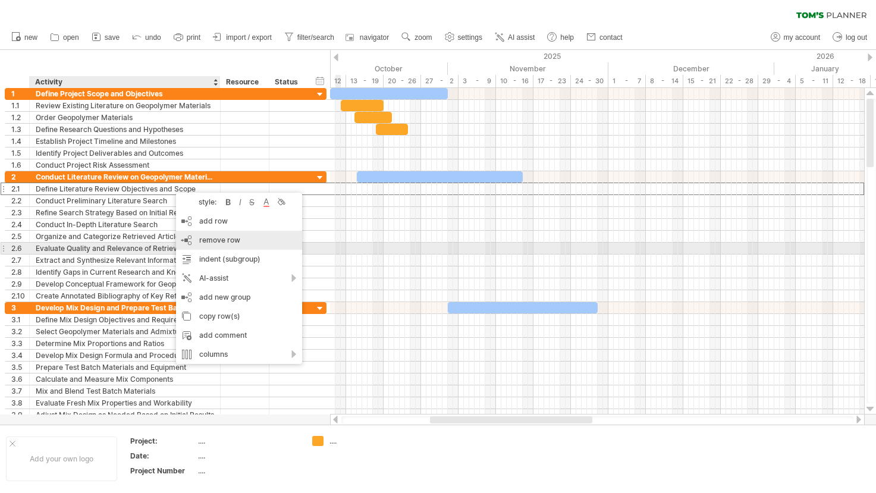
click at [242, 247] on div "remove row remove selected rows" at bounding box center [239, 240] width 126 height 19
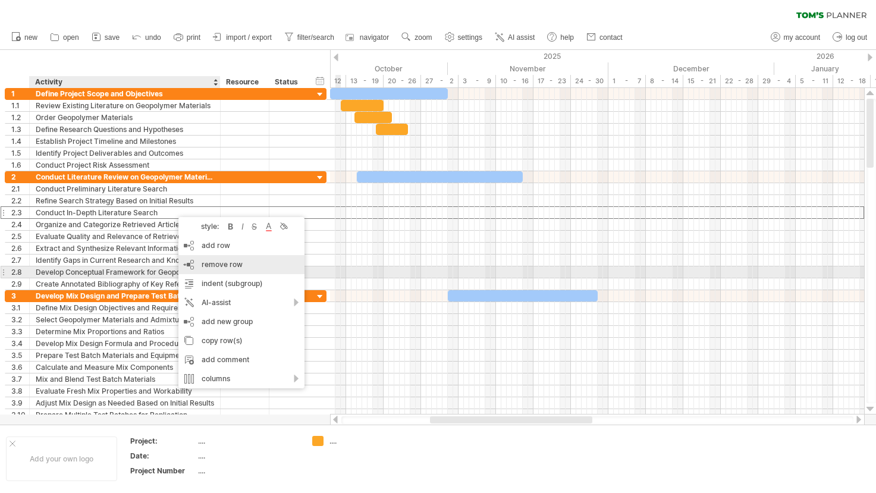
click at [231, 269] on div "remove row remove selected rows" at bounding box center [241, 264] width 126 height 19
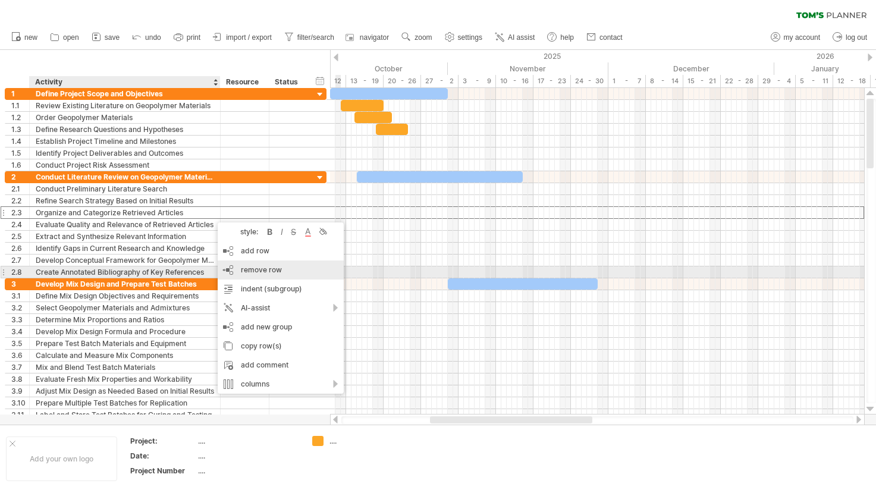
click at [274, 277] on div "remove row remove selected rows" at bounding box center [281, 269] width 126 height 19
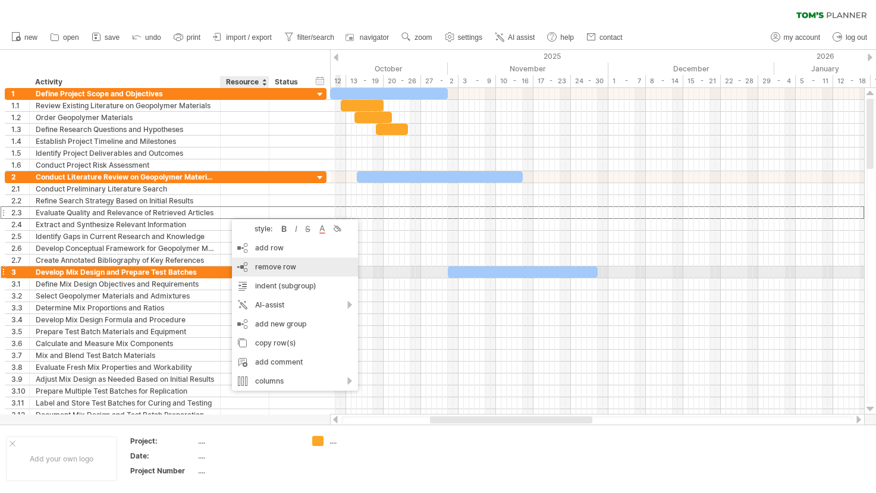
click at [290, 274] on div "remove row remove selected rows" at bounding box center [295, 266] width 126 height 19
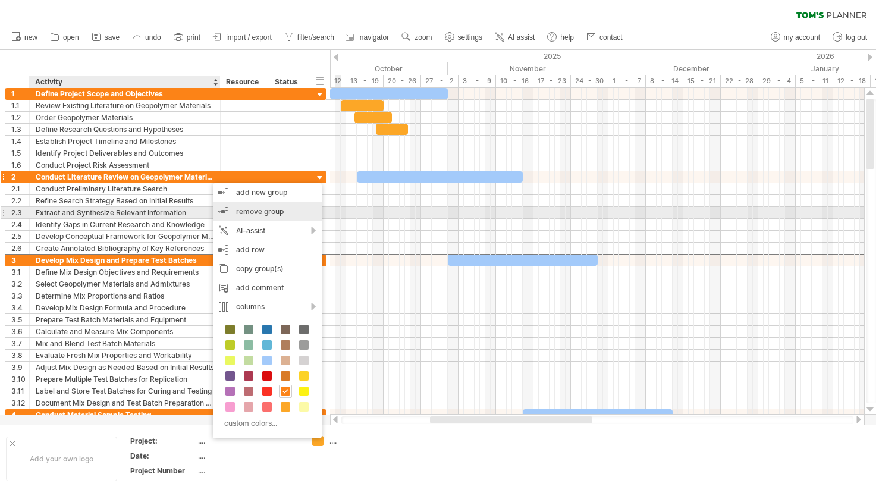
click at [256, 213] on span "remove group" at bounding box center [260, 211] width 48 height 9
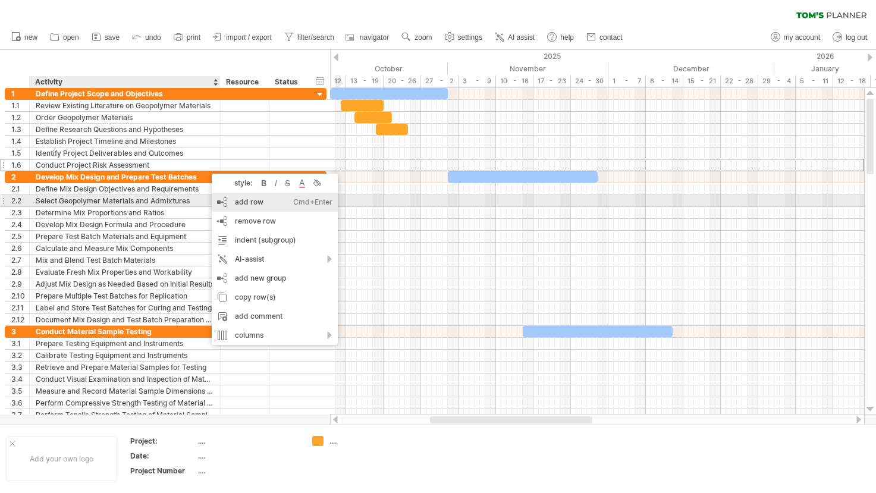
click at [268, 204] on div "add row Ctrl+Enter Cmd+Enter" at bounding box center [275, 202] width 126 height 19
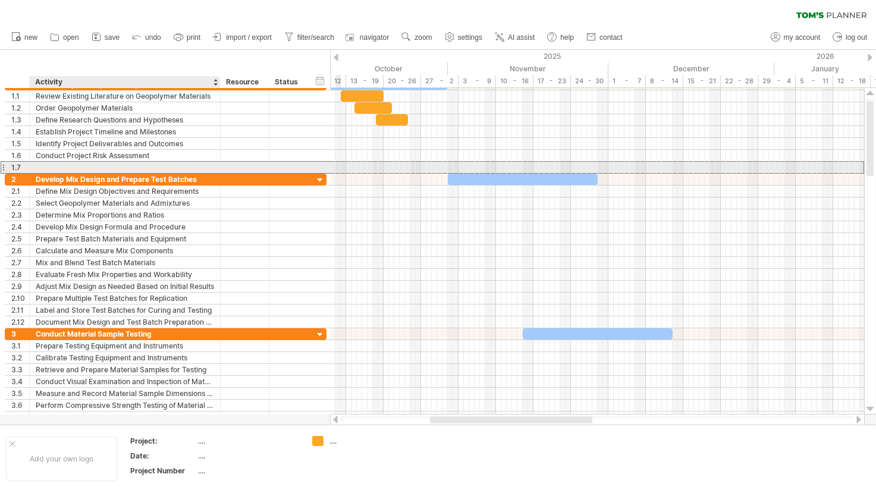
click at [177, 165] on div at bounding box center [125, 167] width 178 height 11
type input "*"
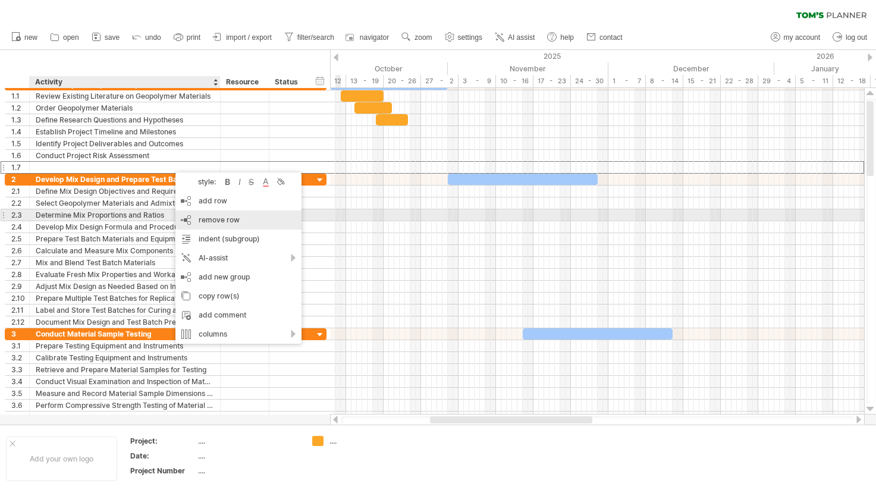
click at [243, 215] on div "remove row remove selected rows" at bounding box center [238, 219] width 126 height 19
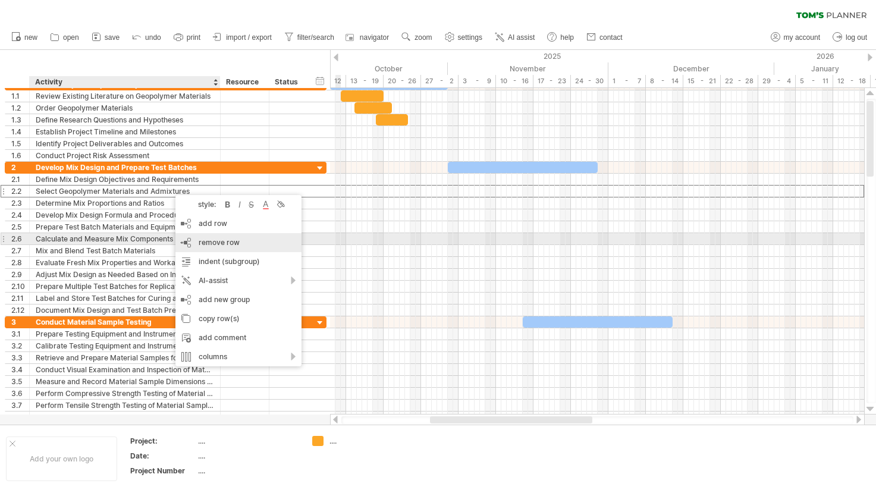
click at [216, 235] on div "remove row remove selected rows" at bounding box center [238, 242] width 126 height 19
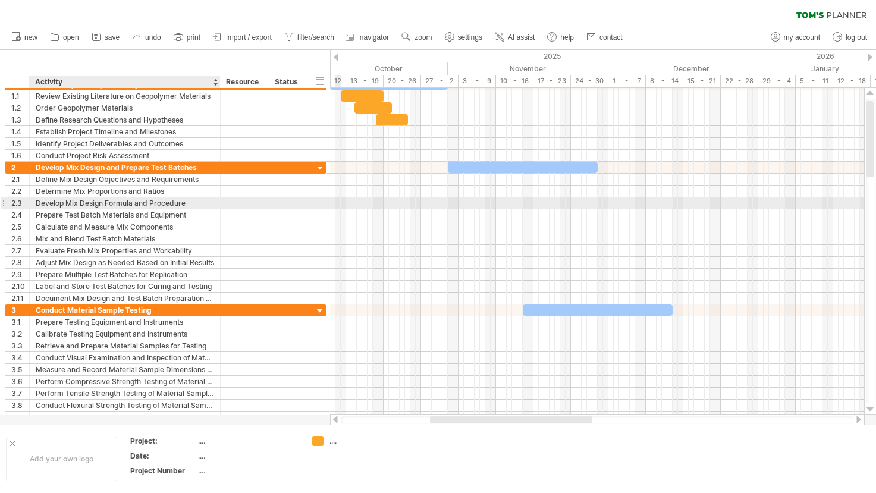
click at [168, 203] on div "Develop Mix Design Formula and Procedure" at bounding box center [125, 202] width 178 height 11
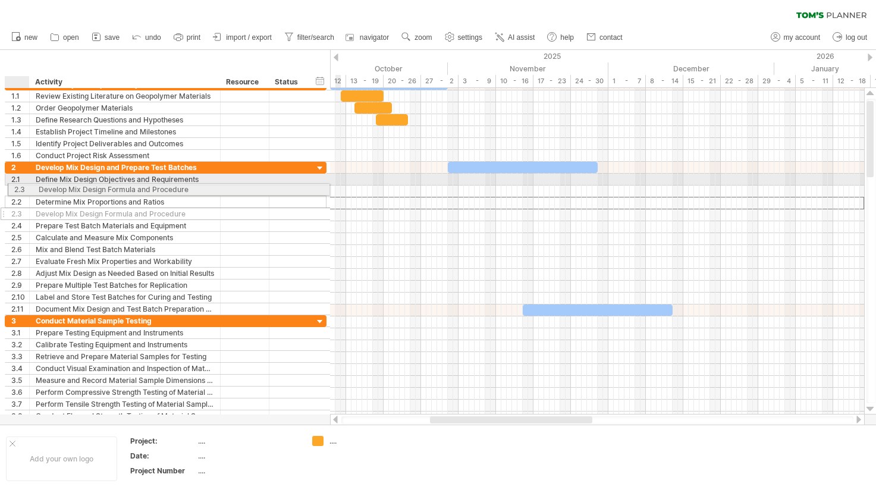
drag, startPoint x: 16, startPoint y: 202, endPoint x: 15, endPoint y: 188, distance: 14.3
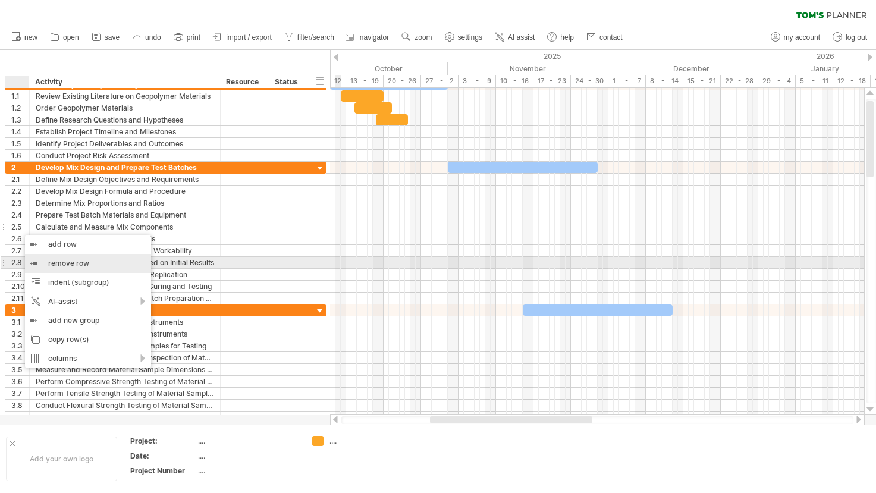
click at [58, 258] on div "remove row remove selected rows" at bounding box center [88, 263] width 126 height 19
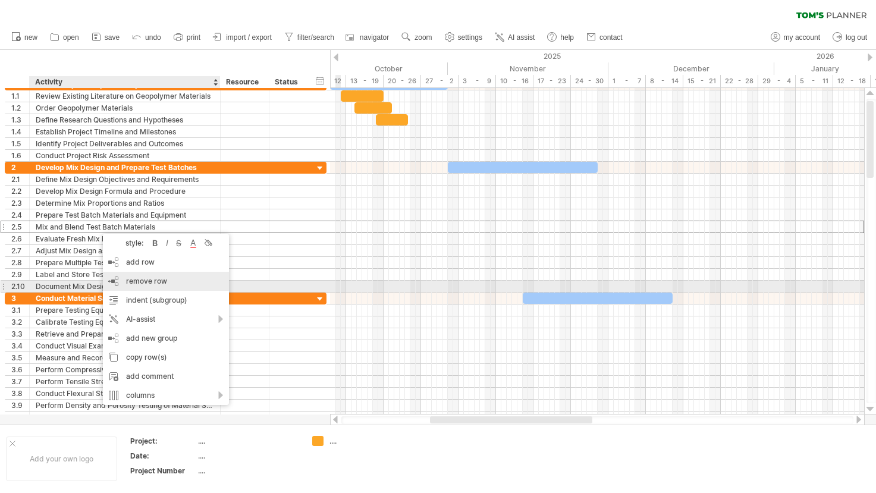
click at [163, 283] on span "remove row" at bounding box center [146, 280] width 41 height 9
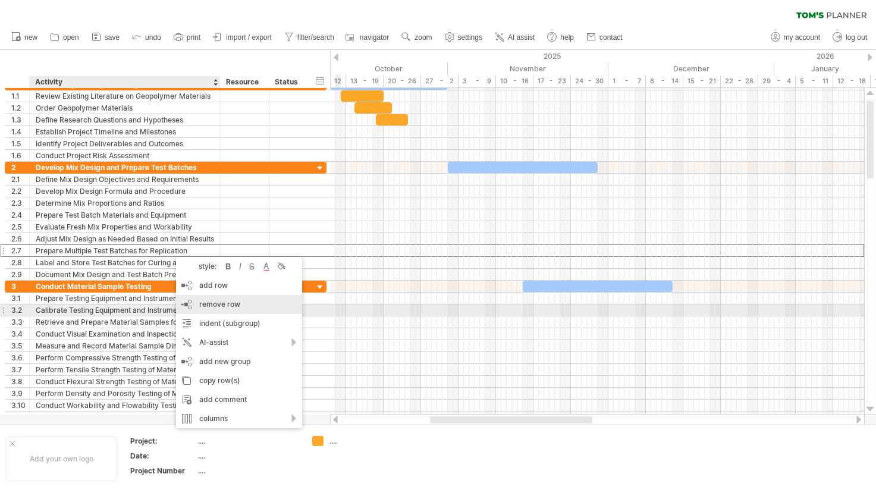
click at [214, 309] on div "remove row remove selected rows" at bounding box center [239, 304] width 126 height 19
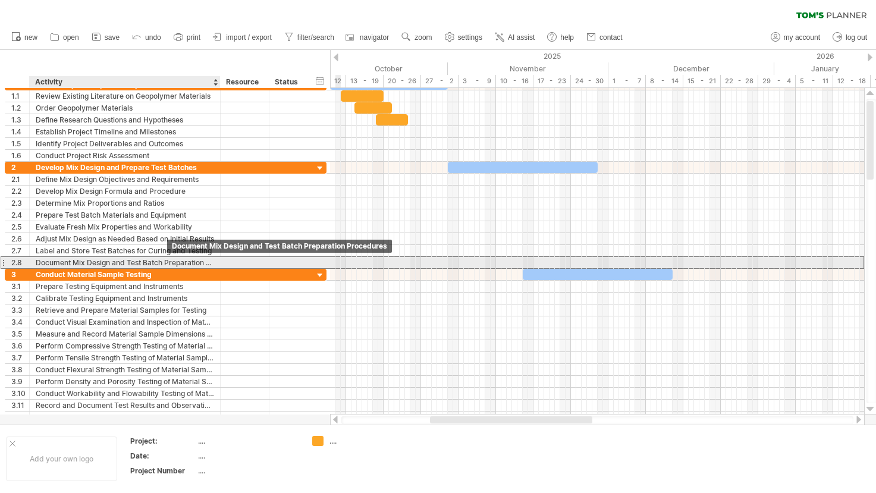
click at [188, 268] on div "Document Mix Design and Test Batch Preparation Procedures" at bounding box center [125, 262] width 178 height 11
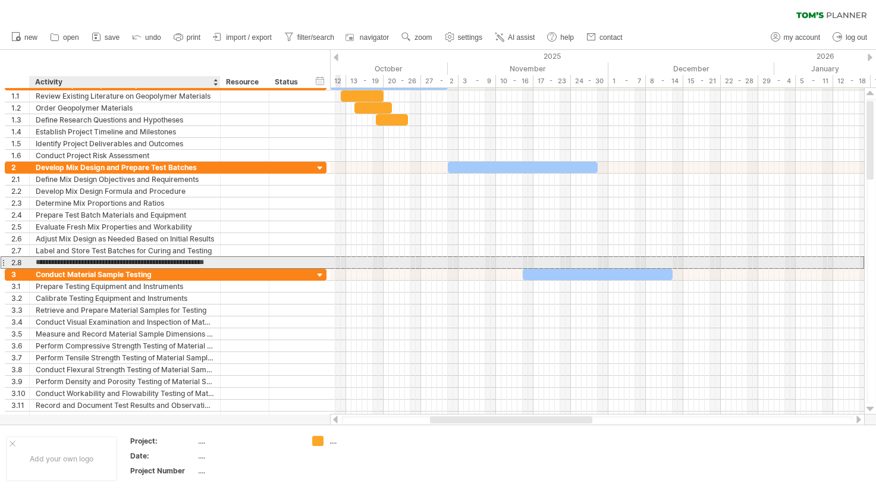
click at [193, 263] on input "**********" at bounding box center [125, 262] width 178 height 11
click at [150, 260] on input "**********" at bounding box center [125, 262] width 178 height 11
drag, startPoint x: 150, startPoint y: 260, endPoint x: 55, endPoint y: 265, distance: 95.2
click at [55, 265] on input "**********" at bounding box center [125, 262] width 178 height 11
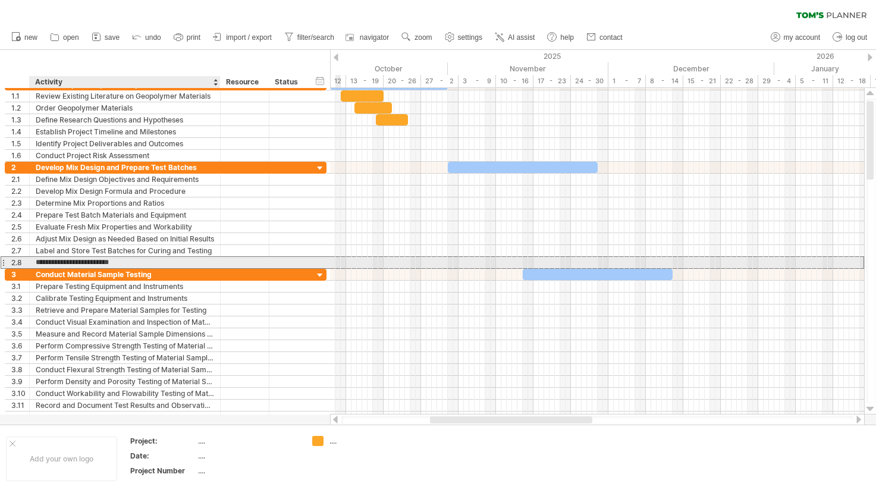
click at [101, 263] on input "**********" at bounding box center [125, 262] width 178 height 11
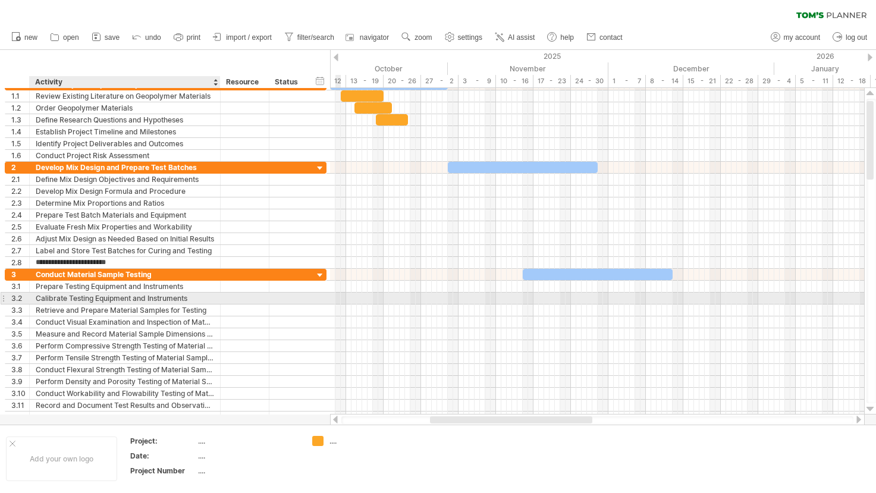
type input "**********"
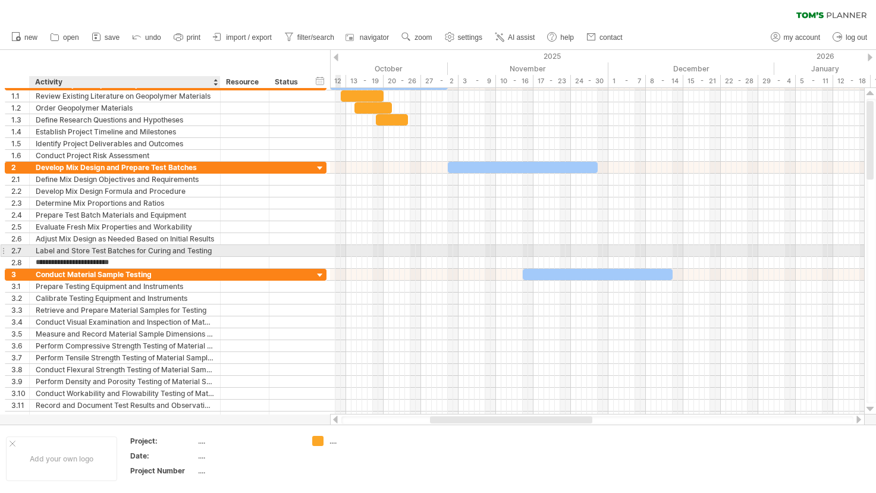
click at [214, 253] on div "**********" at bounding box center [125, 250] width 191 height 11
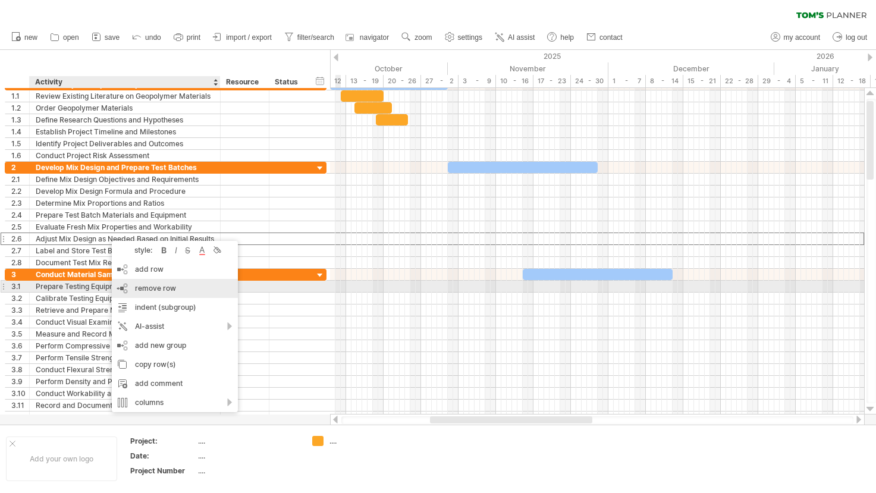
click at [172, 285] on span "remove row" at bounding box center [155, 288] width 41 height 9
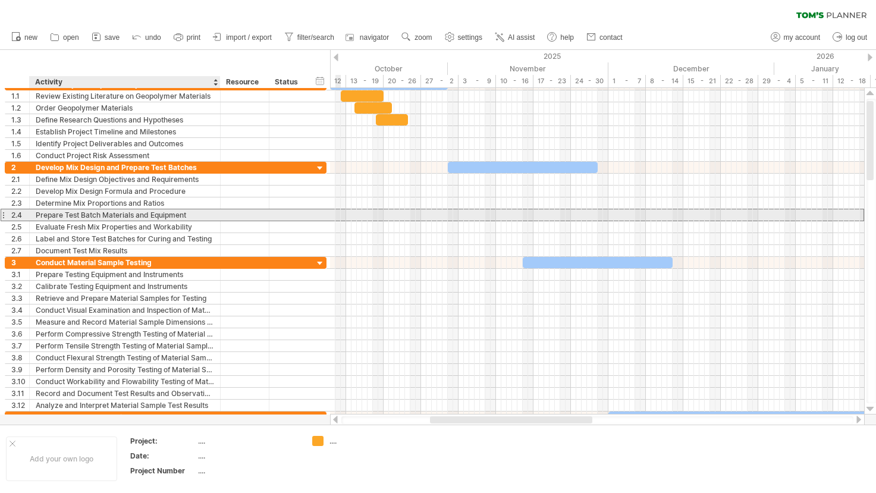
click at [187, 212] on div "Prepare Test Batch Materials and Equipment" at bounding box center [125, 214] width 178 height 11
click at [187, 212] on input "**********" at bounding box center [125, 214] width 178 height 11
type input "*"
click at [130, 216] on div "Prepare" at bounding box center [125, 214] width 178 height 11
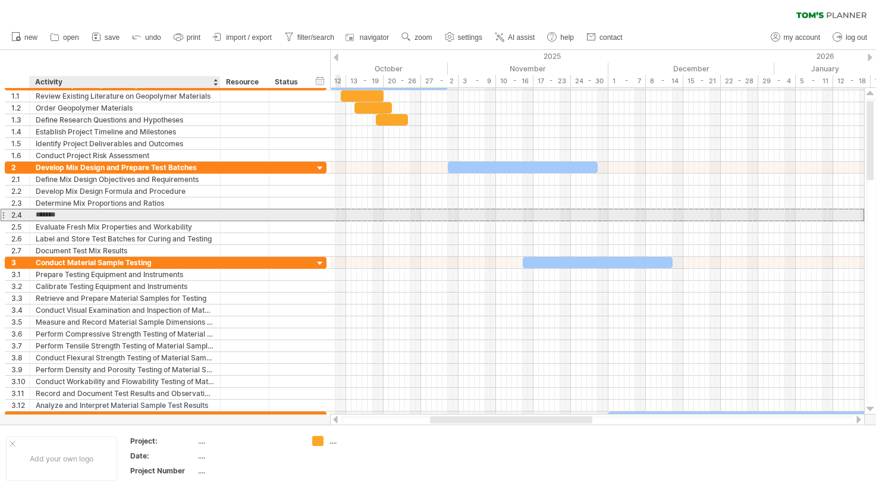
click at [122, 216] on input "*******" at bounding box center [125, 214] width 178 height 11
type input "**********"
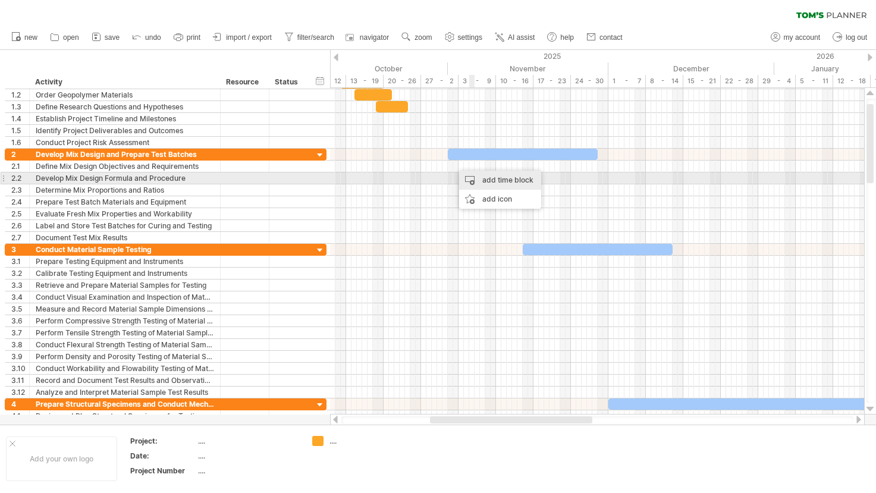
click at [476, 181] on div "add time block" at bounding box center [500, 180] width 82 height 19
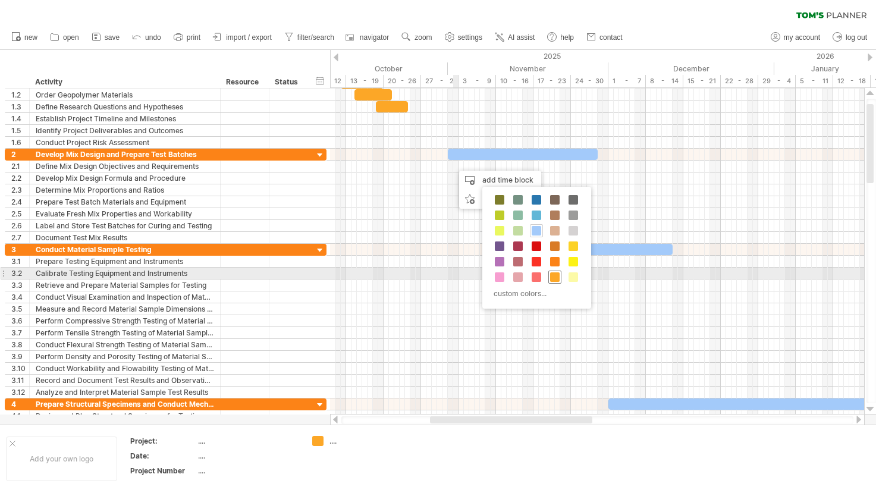
click at [556, 272] on span at bounding box center [555, 277] width 10 height 10
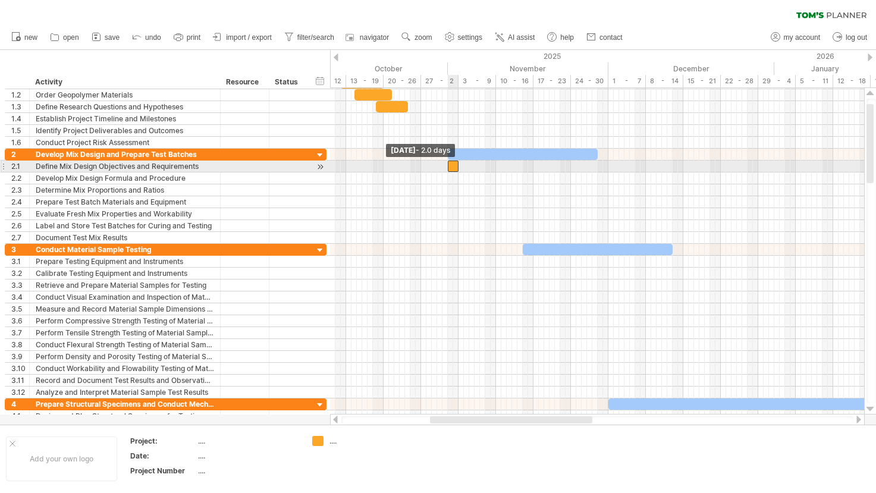
click at [449, 167] on span at bounding box center [447, 166] width 5 height 11
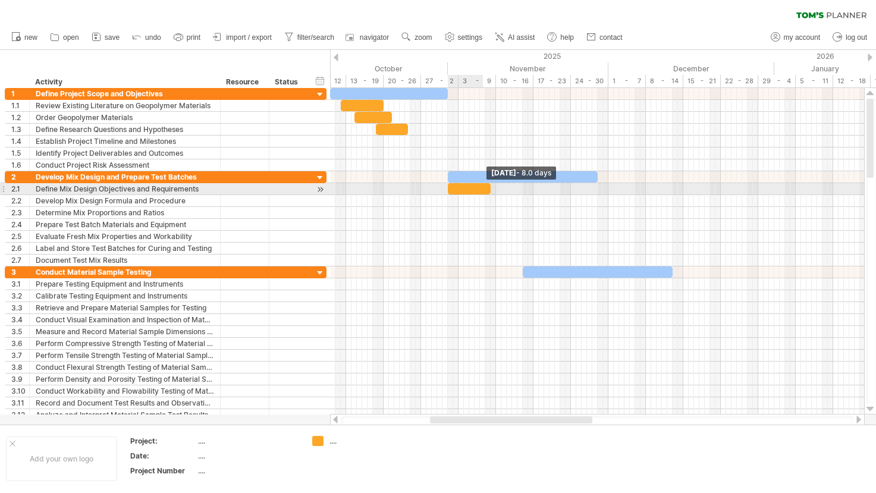
drag, startPoint x: 458, startPoint y: 188, endPoint x: 501, endPoint y: 190, distance: 42.8
click at [493, 190] on span at bounding box center [490, 188] width 5 height 11
drag, startPoint x: 448, startPoint y: 190, endPoint x: 460, endPoint y: 190, distance: 11.9
click at [460, 190] on span at bounding box center [458, 188] width 5 height 11
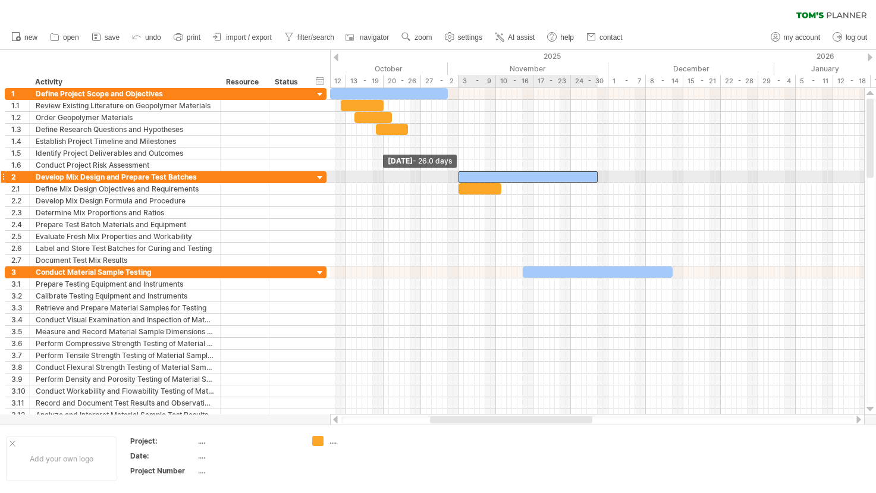
drag, startPoint x: 447, startPoint y: 178, endPoint x: 458, endPoint y: 179, distance: 10.7
click at [458, 179] on span at bounding box center [458, 176] width 5 height 11
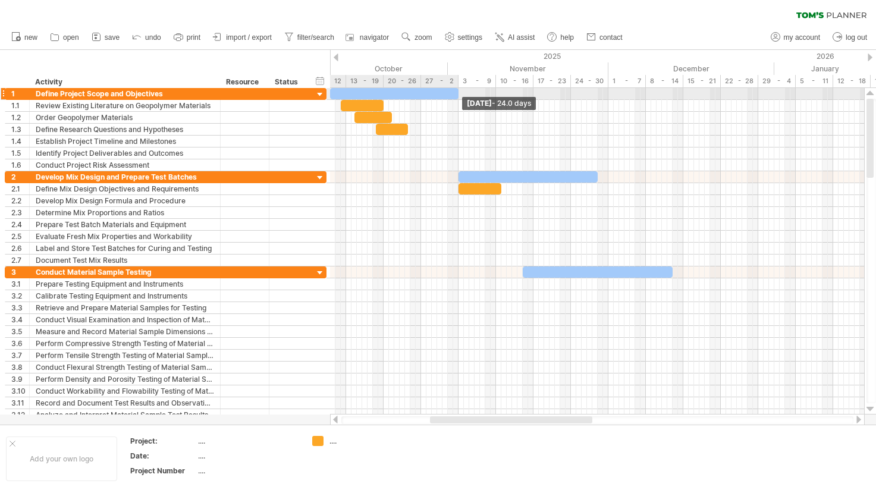
drag, startPoint x: 447, startPoint y: 90, endPoint x: 457, endPoint y: 90, distance: 10.1
click at [457, 90] on span at bounding box center [458, 93] width 5 height 11
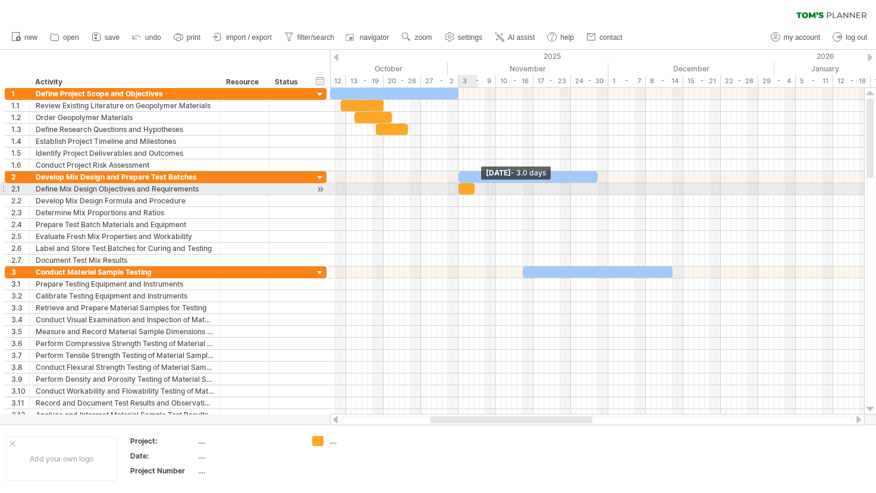
drag, startPoint x: 500, startPoint y: 190, endPoint x: 474, endPoint y: 190, distance: 25.6
click at [474, 190] on span at bounding box center [474, 188] width 5 height 11
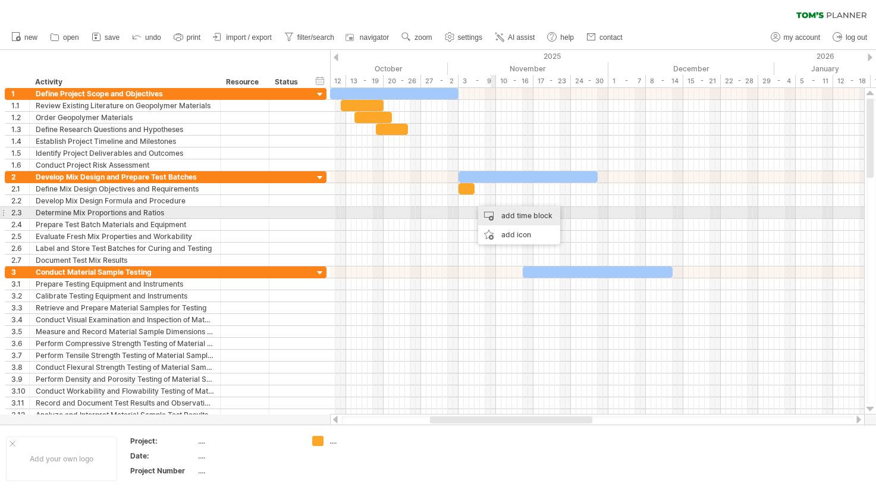
click at [500, 212] on div "add time block" at bounding box center [519, 215] width 82 height 19
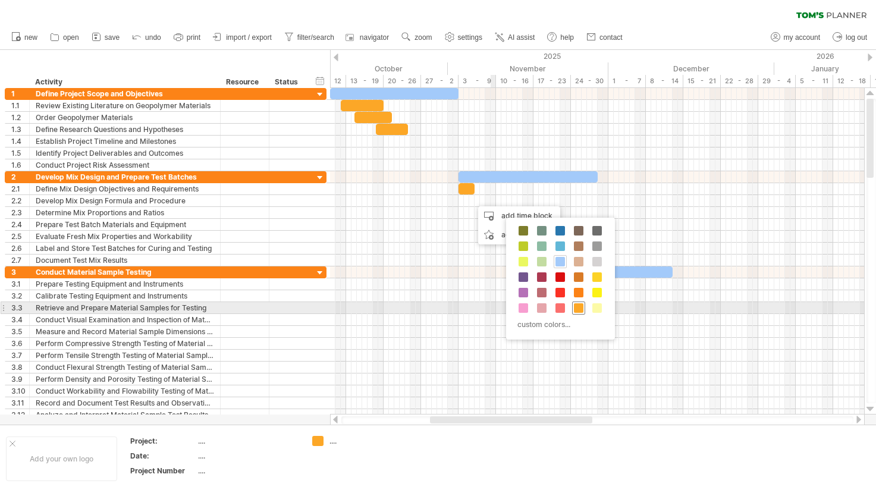
click at [583, 305] on span at bounding box center [579, 308] width 10 height 10
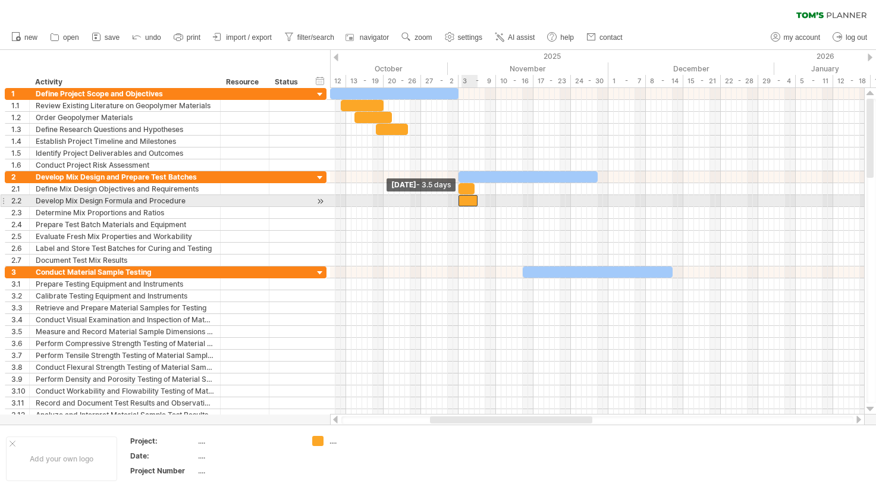
drag, startPoint x: 471, startPoint y: 201, endPoint x: 460, endPoint y: 201, distance: 11.9
click at [460, 201] on span at bounding box center [458, 200] width 5 height 11
click at [475, 200] on span at bounding box center [474, 200] width 5 height 11
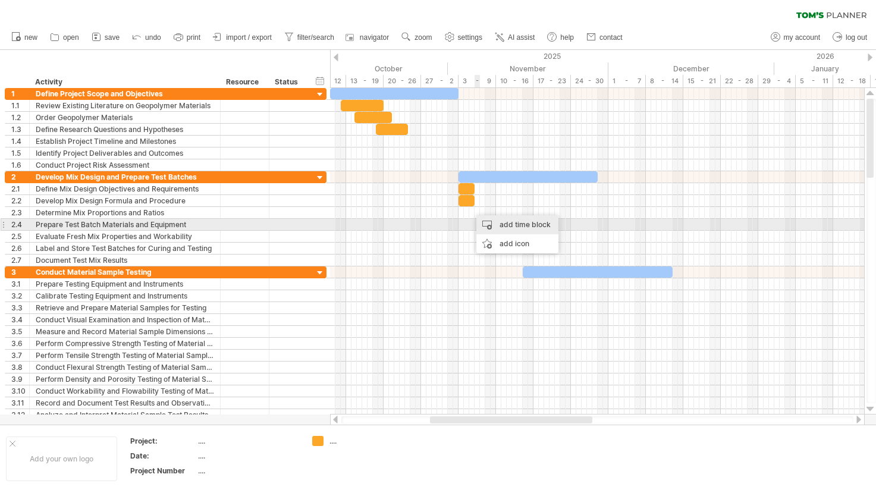
click at [502, 225] on div "add time block" at bounding box center [517, 224] width 82 height 19
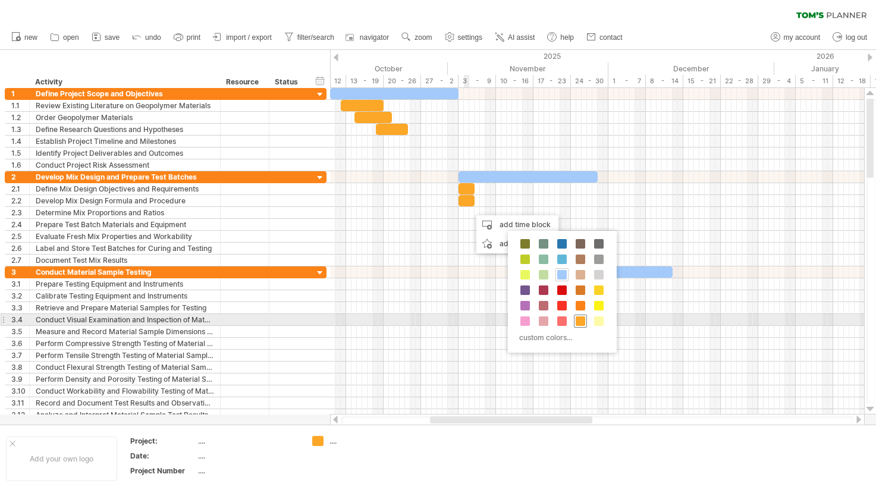
click at [582, 320] on span at bounding box center [580, 321] width 10 height 10
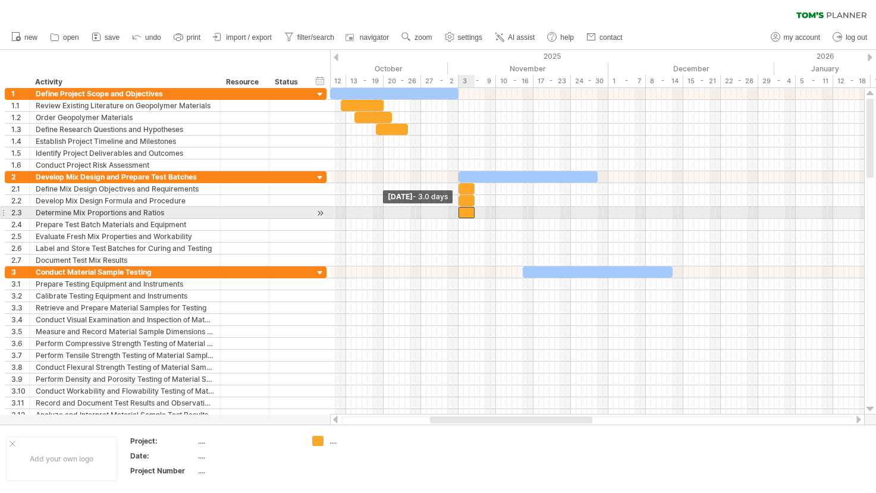
drag, startPoint x: 470, startPoint y: 212, endPoint x: 461, endPoint y: 210, distance: 9.6
click at [461, 210] on div at bounding box center [466, 212] width 16 height 11
click at [469, 213] on div at bounding box center [466, 212] width 16 height 11
click at [479, 213] on span at bounding box center [479, 212] width 5 height 11
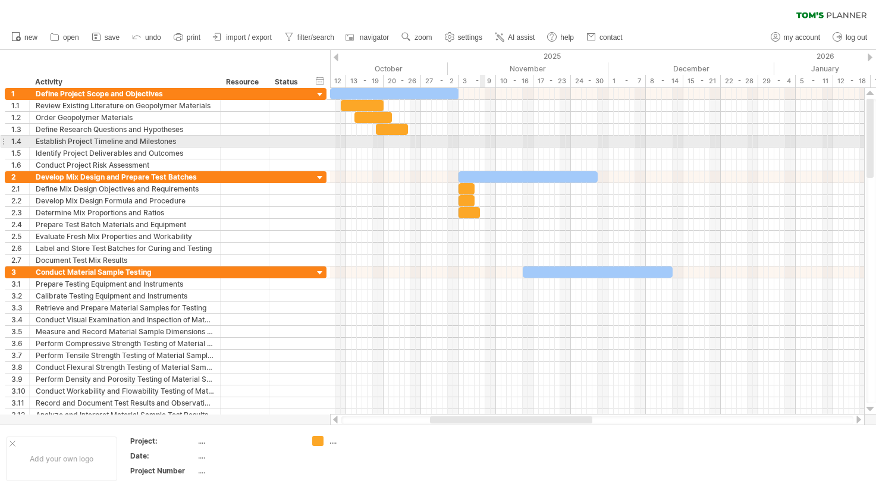
click at [482, 137] on div at bounding box center [597, 142] width 534 height 12
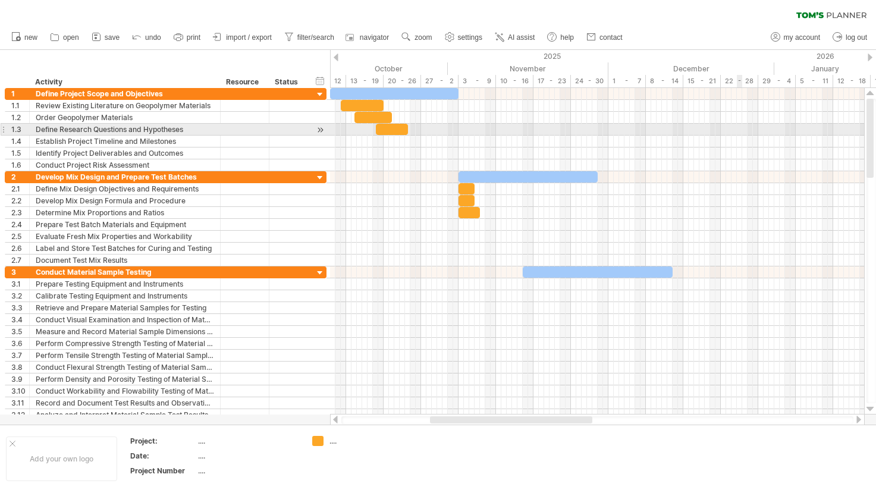
drag, startPoint x: 740, startPoint y: 132, endPoint x: 750, endPoint y: 132, distance: 9.5
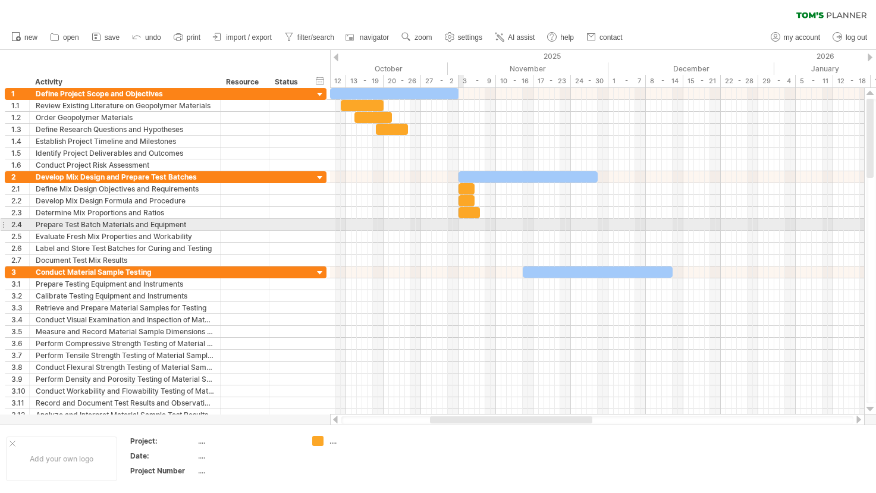
click at [461, 221] on div at bounding box center [597, 225] width 534 height 12
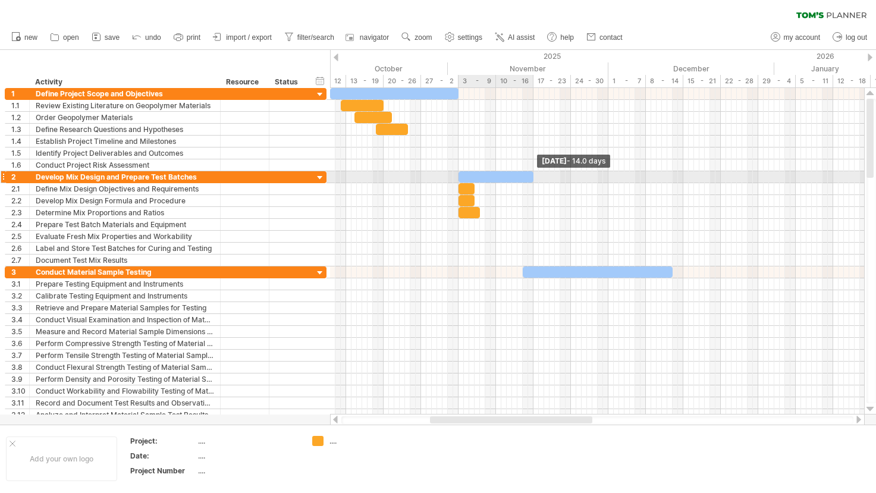
drag, startPoint x: 596, startPoint y: 174, endPoint x: 533, endPoint y: 181, distance: 63.9
click at [533, 181] on span at bounding box center [533, 176] width 5 height 11
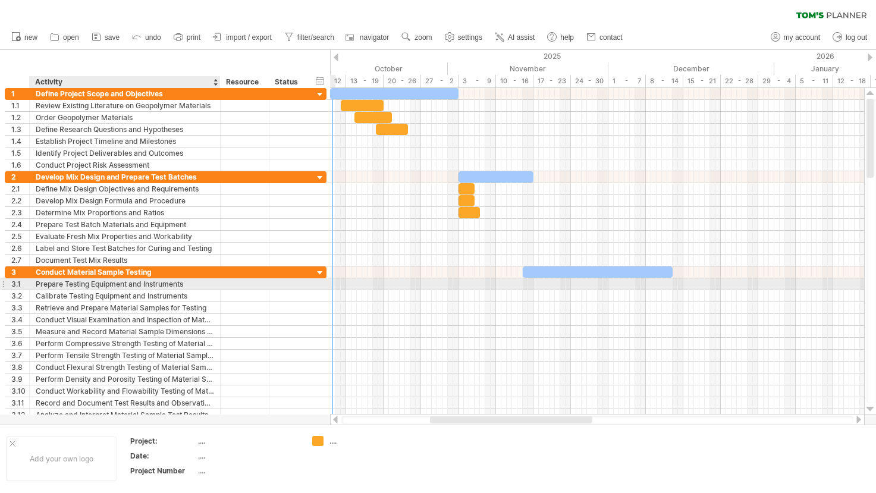
click at [105, 284] on div "Prepare Testing Equipment and Instruments" at bounding box center [125, 283] width 178 height 11
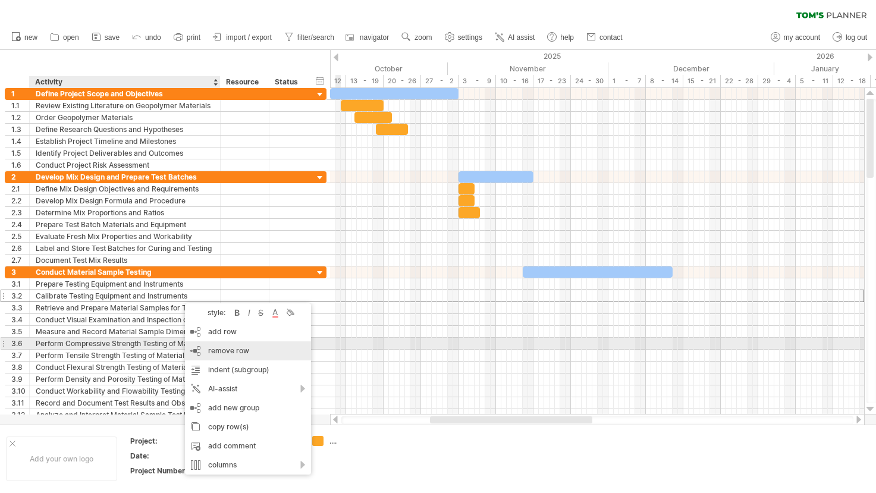
click at [249, 349] on div "remove row remove selected rows" at bounding box center [248, 350] width 126 height 19
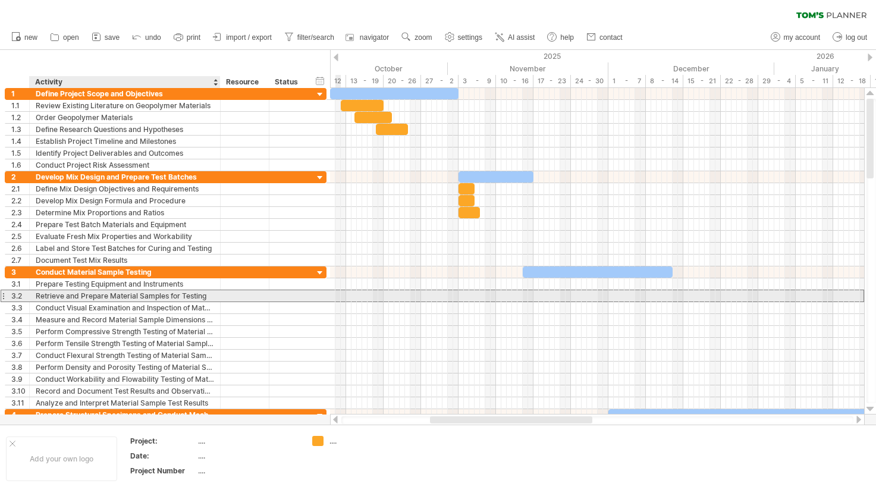
click at [127, 295] on div "Retrieve and Prepare Material Samples for Testing" at bounding box center [125, 295] width 178 height 11
click at [153, 297] on input "**********" at bounding box center [125, 295] width 178 height 11
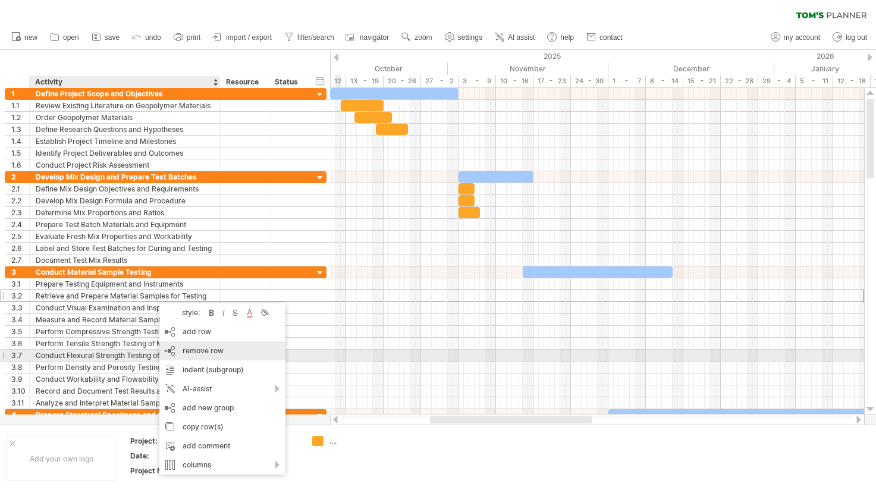
click at [222, 353] on span "remove row" at bounding box center [203, 350] width 41 height 9
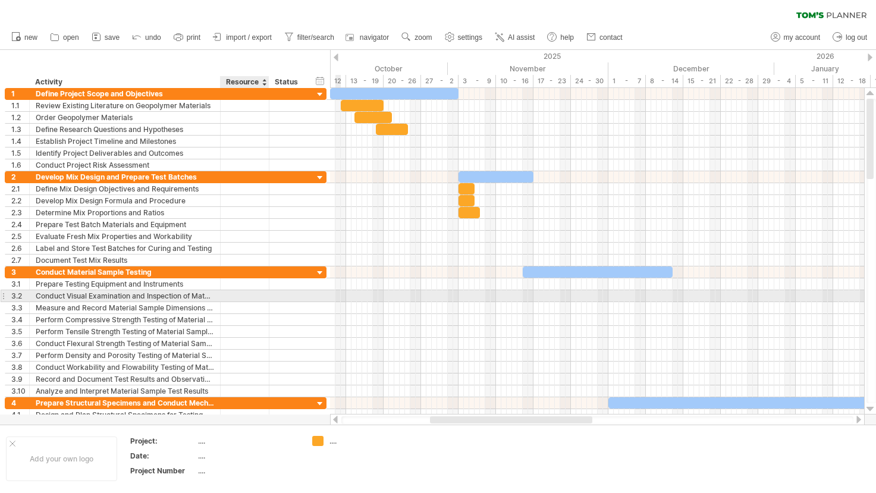
click at [247, 297] on div at bounding box center [245, 295] width 36 height 11
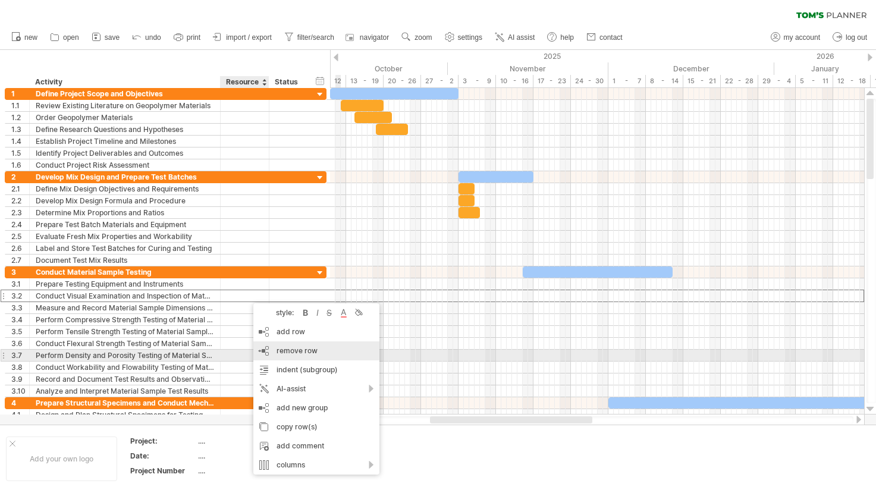
click at [298, 353] on span "remove row" at bounding box center [296, 350] width 41 height 9
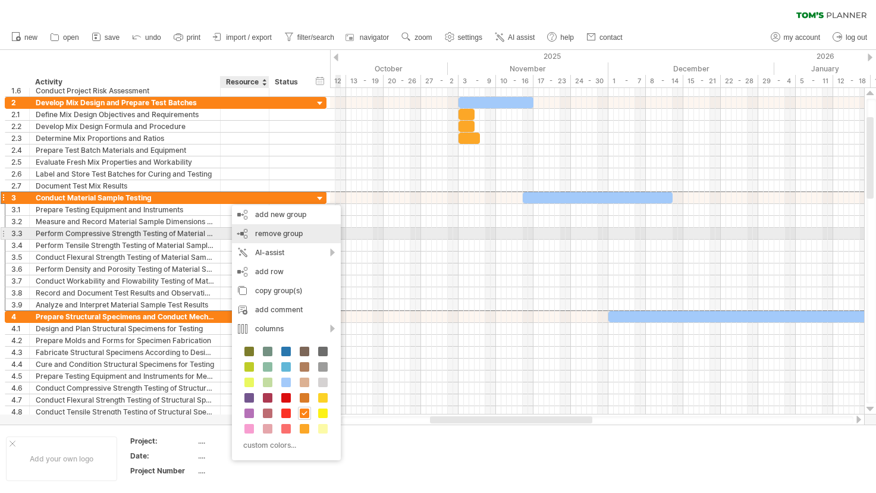
click at [273, 238] on div "remove group remove selected groups" at bounding box center [286, 233] width 109 height 19
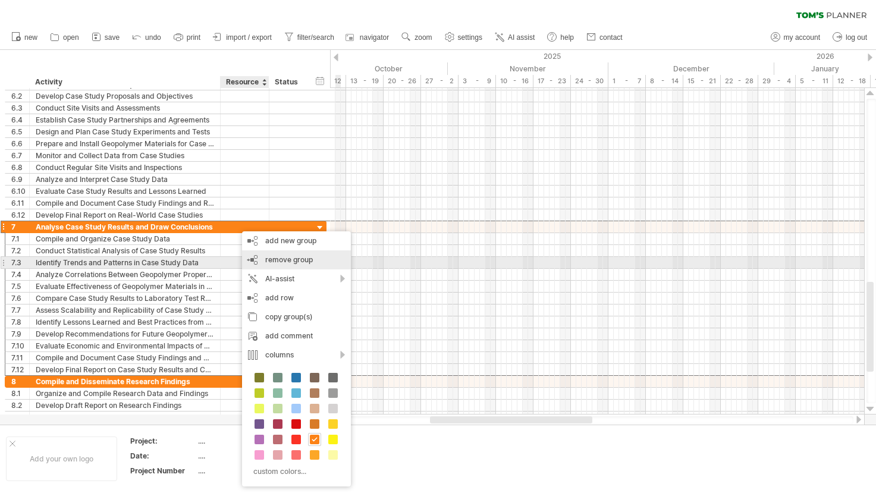
click at [303, 266] on div "remove group remove selected groups" at bounding box center [296, 259] width 109 height 19
